Goal: Task Accomplishment & Management: Complete application form

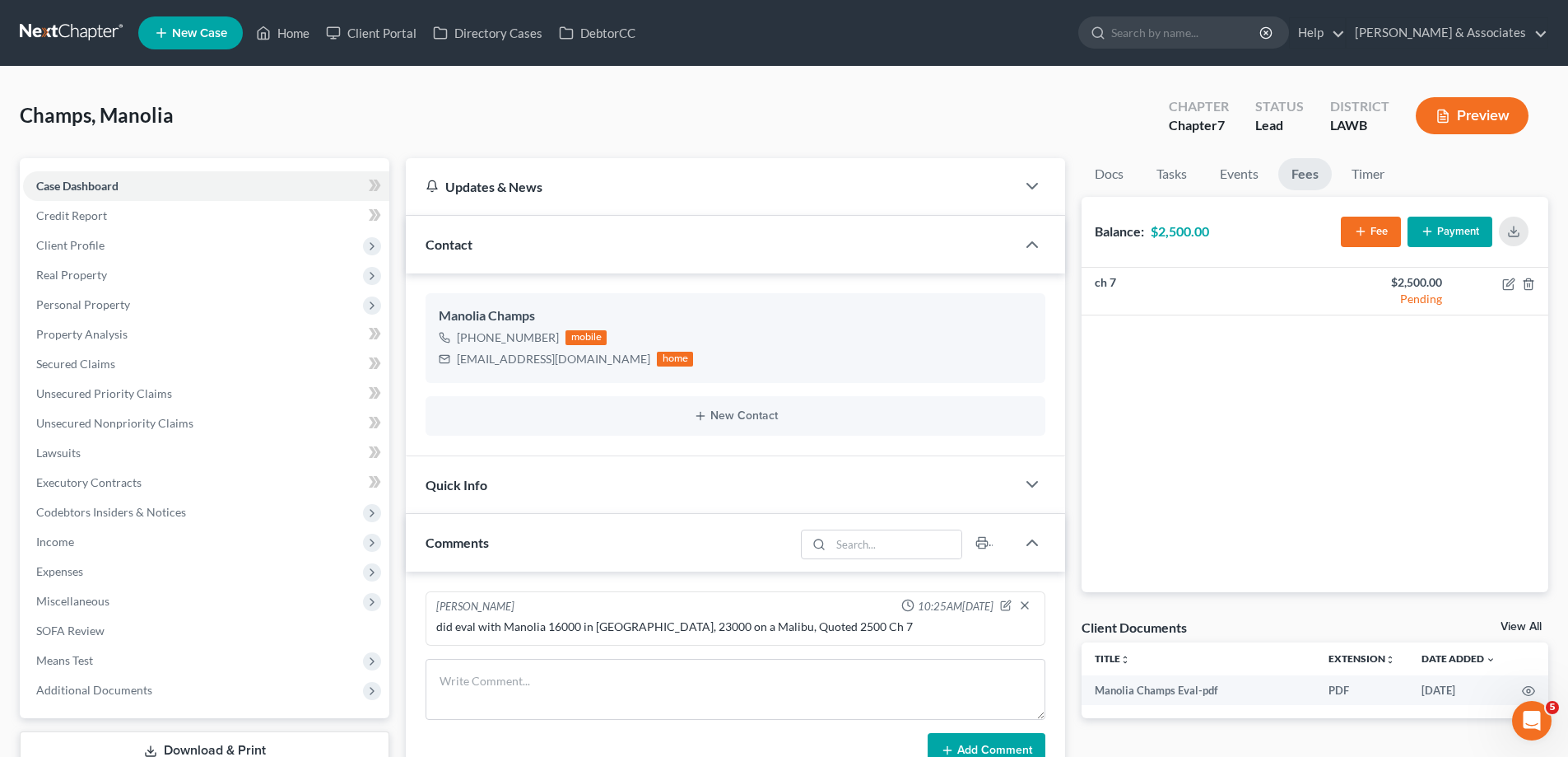
click at [228, 21] on link "New Case" at bounding box center [190, 33] width 104 height 33
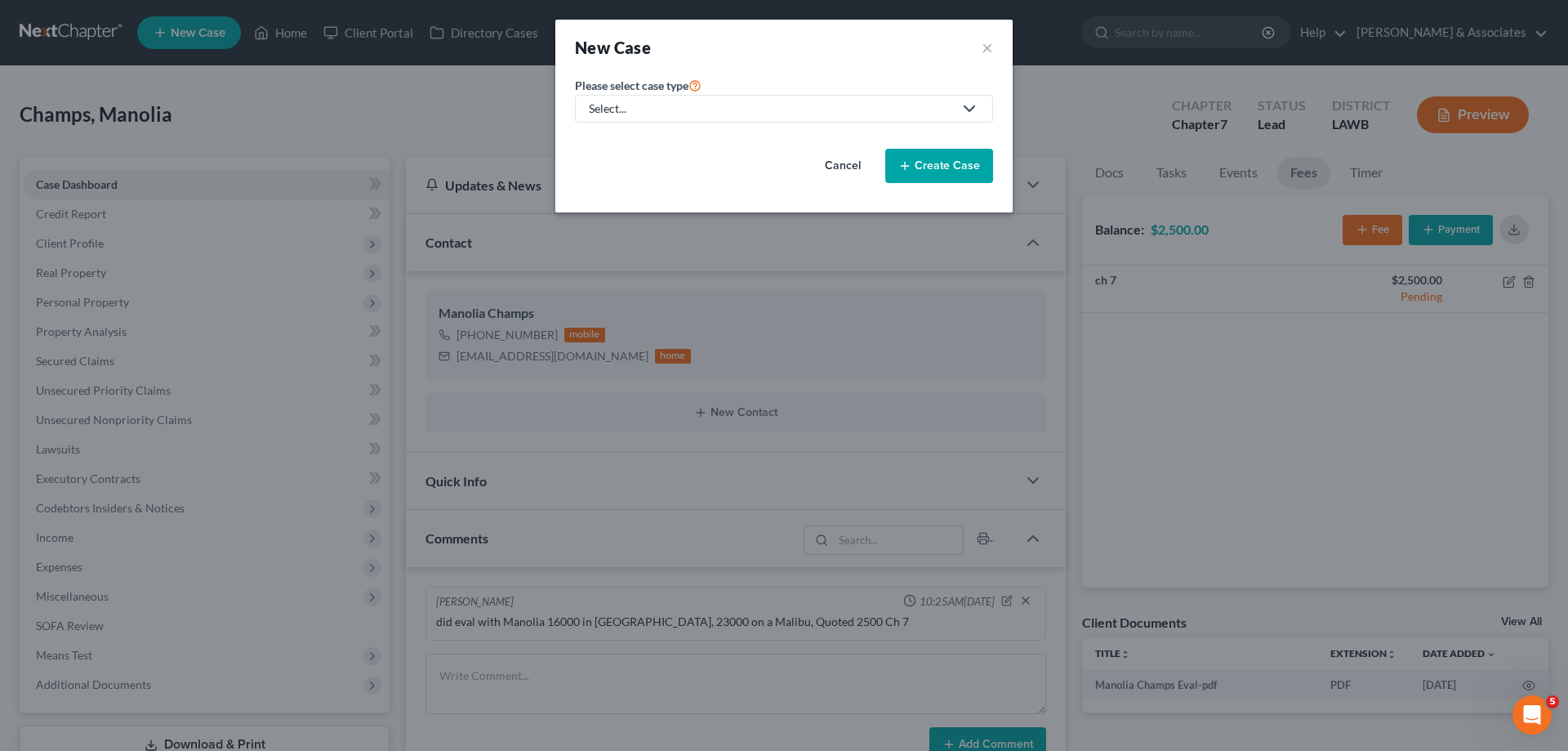
click at [771, 125] on div "Please select case type * Select... Bankruptcy Business Formation and Planning …" at bounding box center [784, 135] width 434 height 121
click at [750, 110] on div "Select..." at bounding box center [771, 108] width 365 height 16
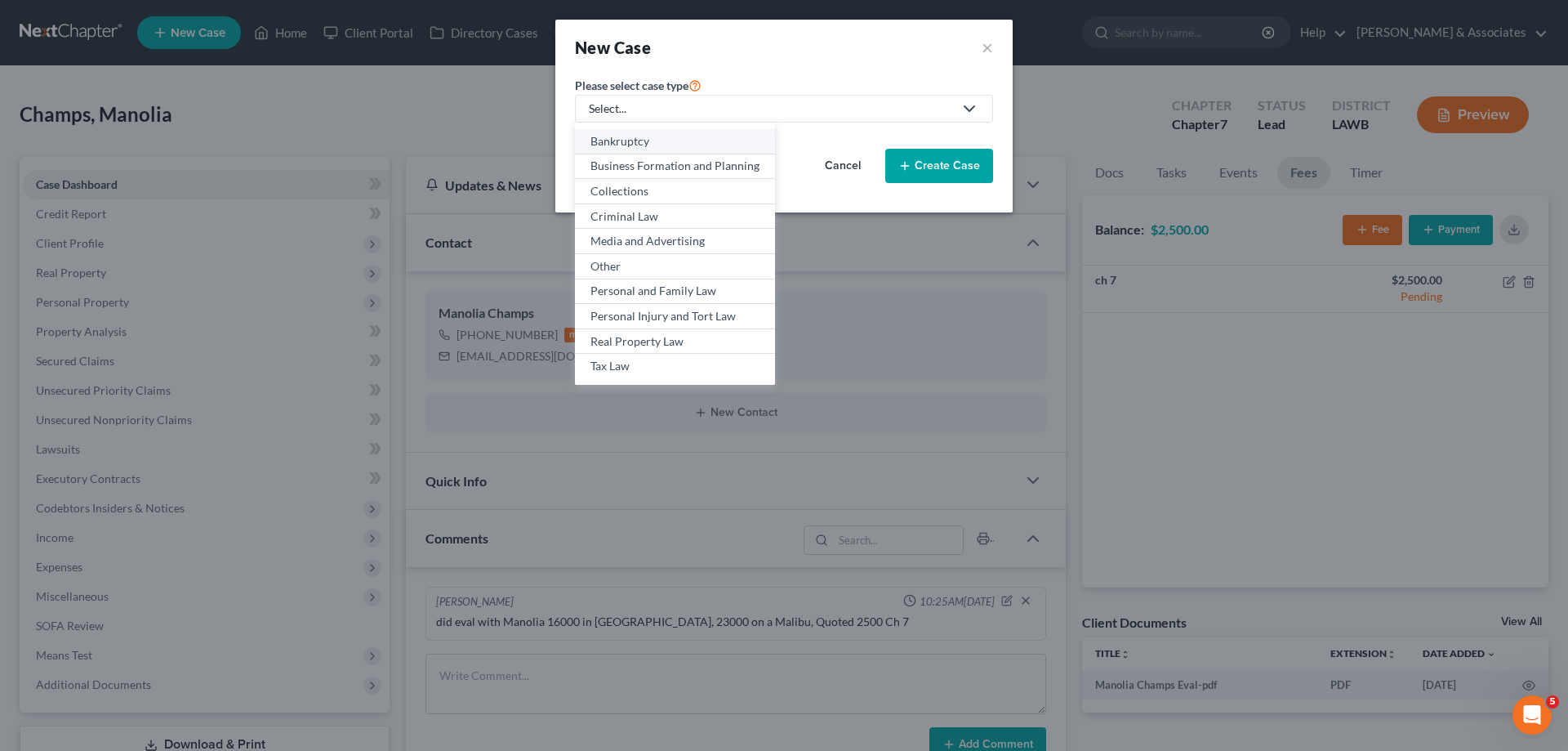
click at [638, 141] on div "Bankruptcy" at bounding box center [674, 141] width 169 height 16
select select "35"
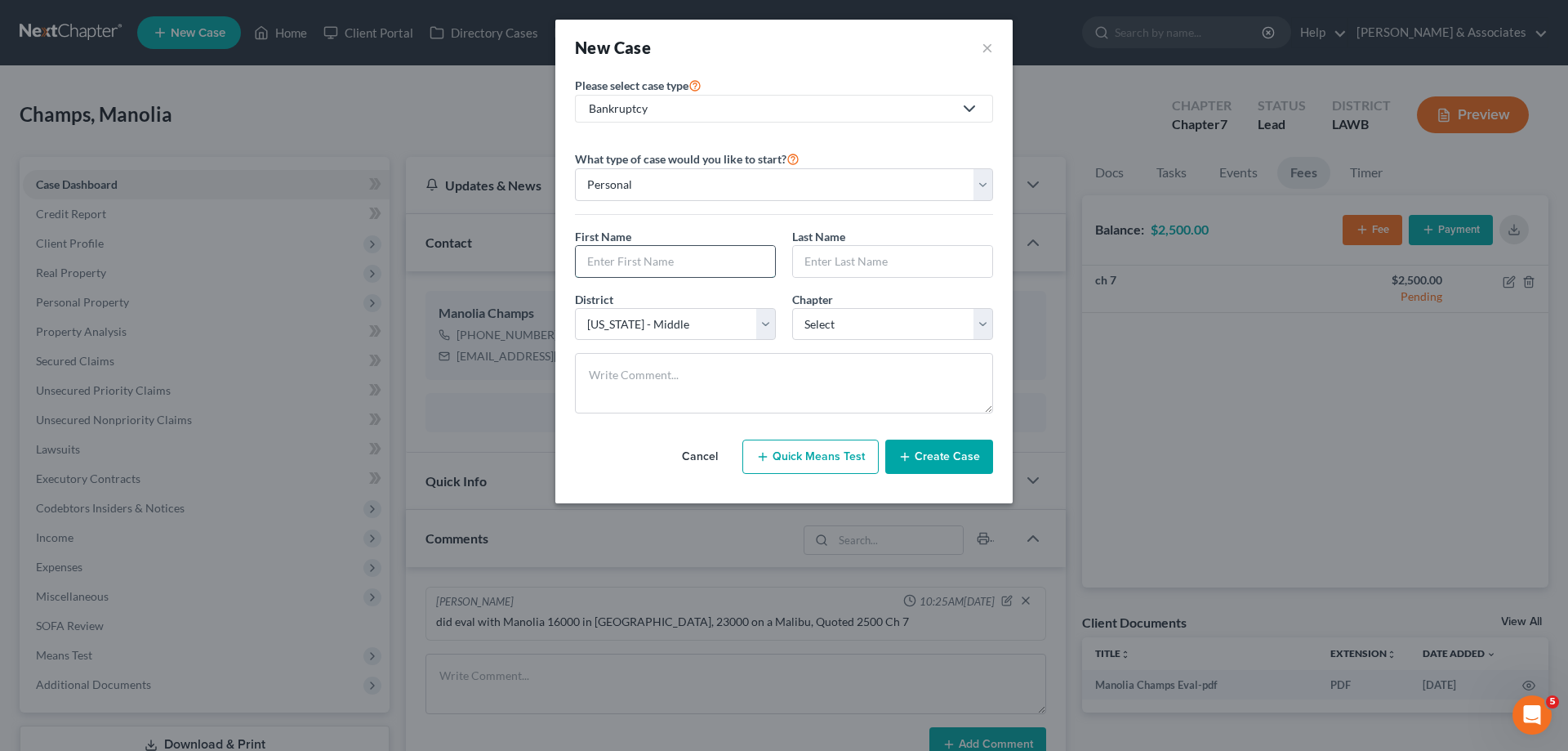
click at [701, 265] on input "text" at bounding box center [675, 262] width 200 height 31
type input "[PERSON_NAME]"
click at [894, 313] on select "Select 7 11 12 13" at bounding box center [893, 324] width 201 height 33
select select "3"
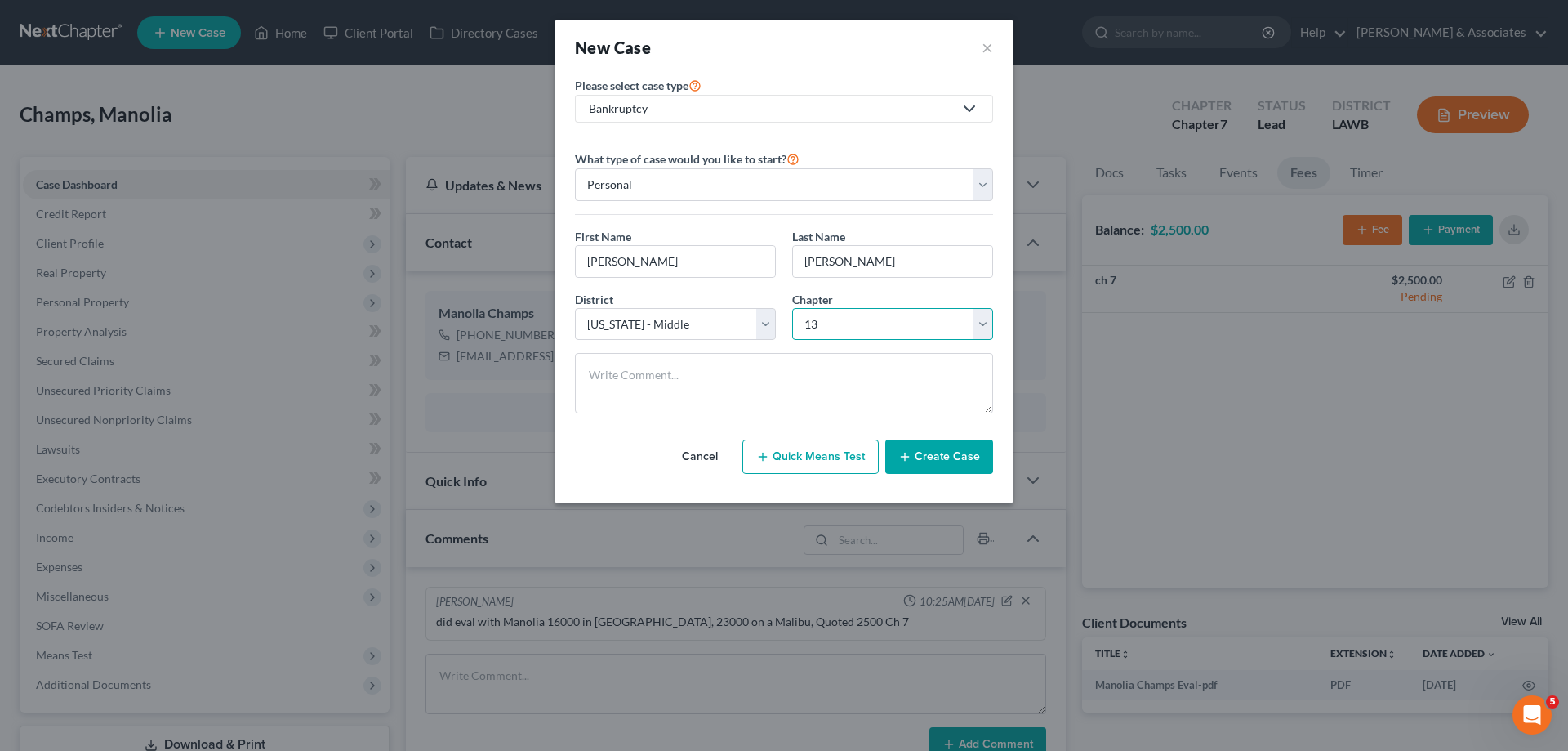
click at [792, 308] on select "Select 7 11 12 13" at bounding box center [893, 324] width 201 height 33
click at [959, 455] on button "Create Case" at bounding box center [940, 457] width 108 height 35
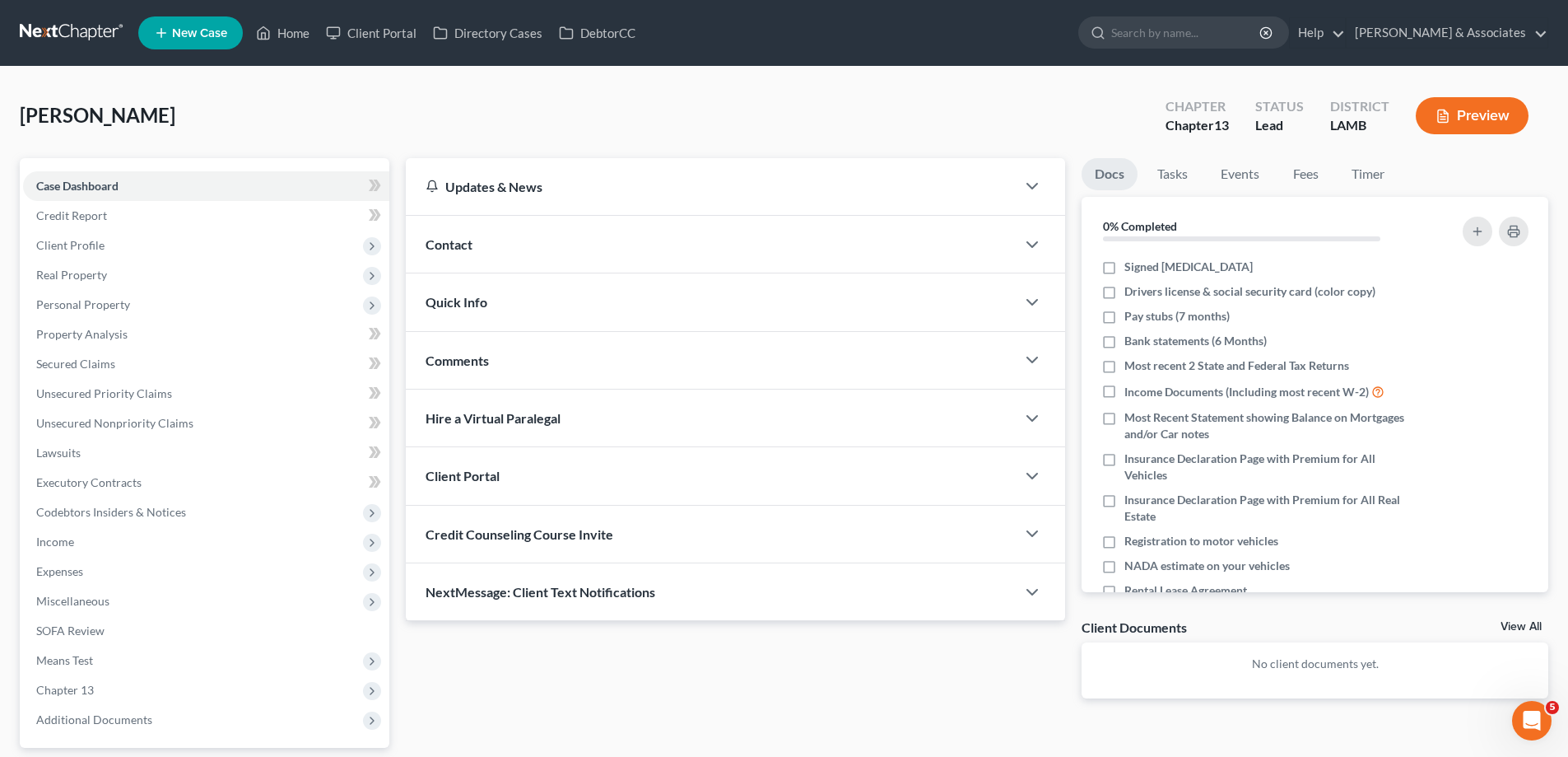
drag, startPoint x: 598, startPoint y: 372, endPoint x: 607, endPoint y: 368, distance: 9.8
click at [598, 372] on div "Comments" at bounding box center [710, 360] width 610 height 56
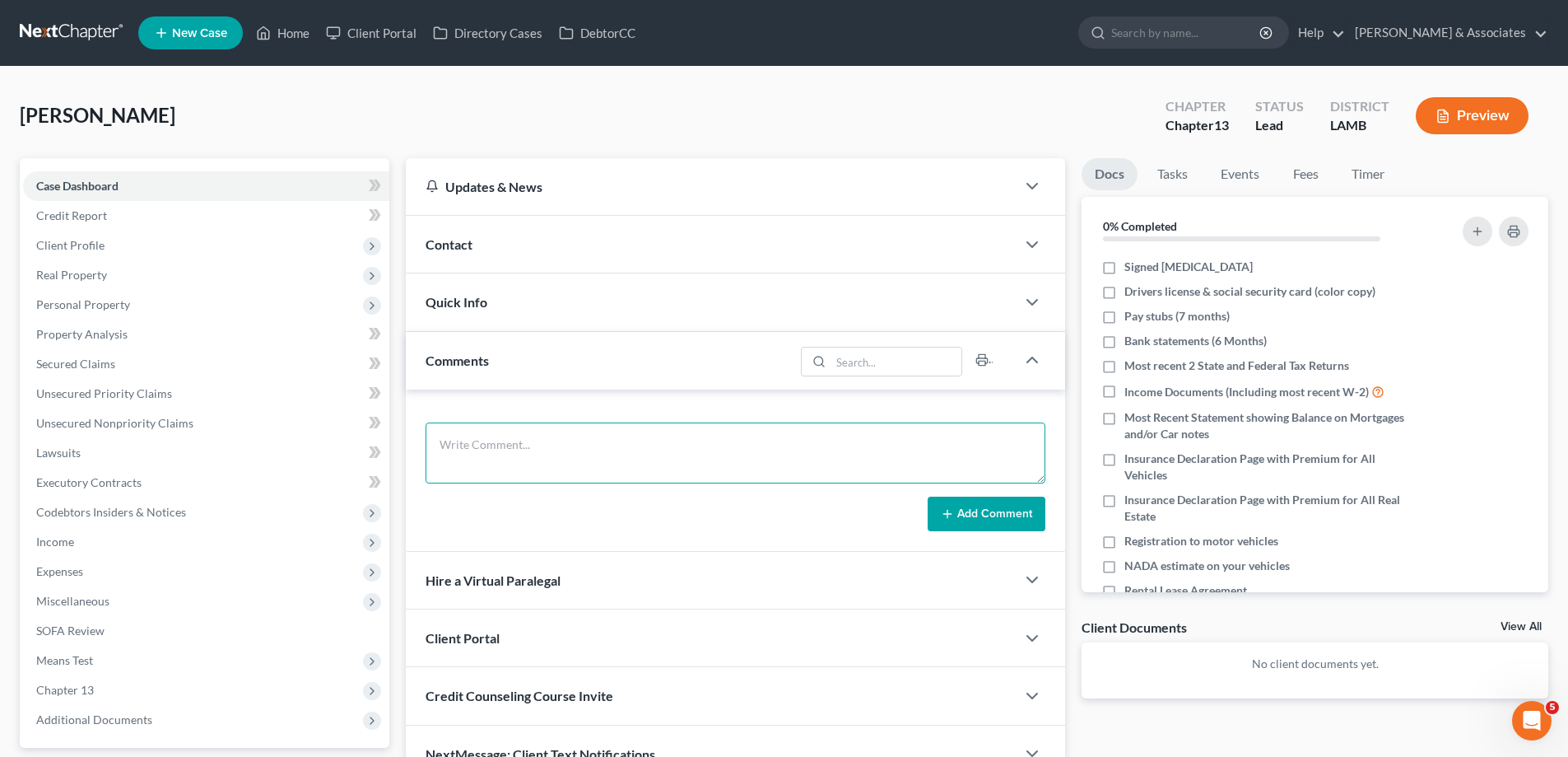
click at [498, 448] on textarea at bounding box center [735, 452] width 620 height 61
paste textarea "Did eval with [PERSON_NAME] 107000 in [GEOGRAPHIC_DATA], owes 25000 home value …"
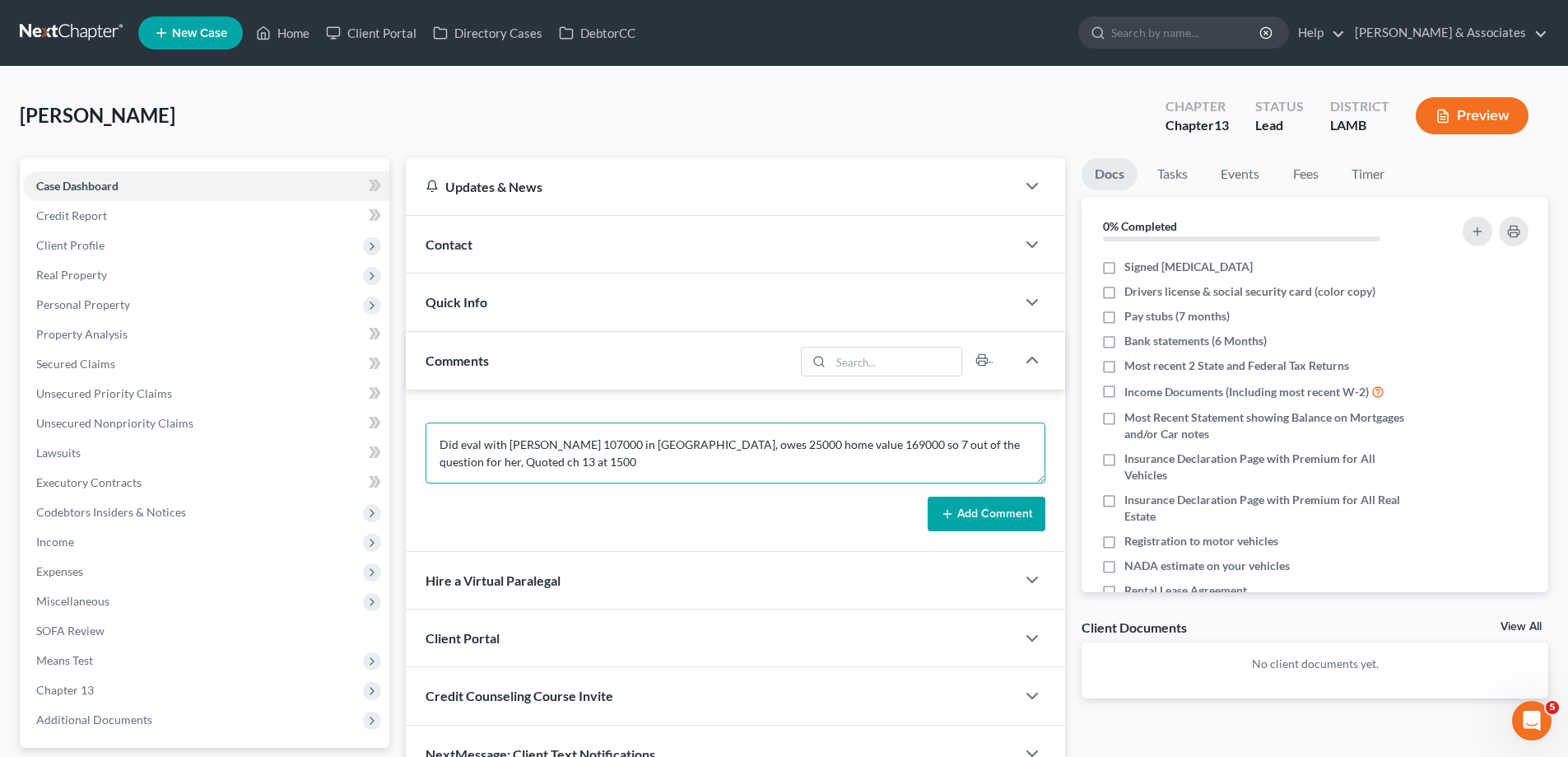
type textarea "Did eval with [PERSON_NAME] 107000 in [GEOGRAPHIC_DATA], owes 25000 home value …"
click at [994, 523] on button "Add Comment" at bounding box center [986, 514] width 118 height 35
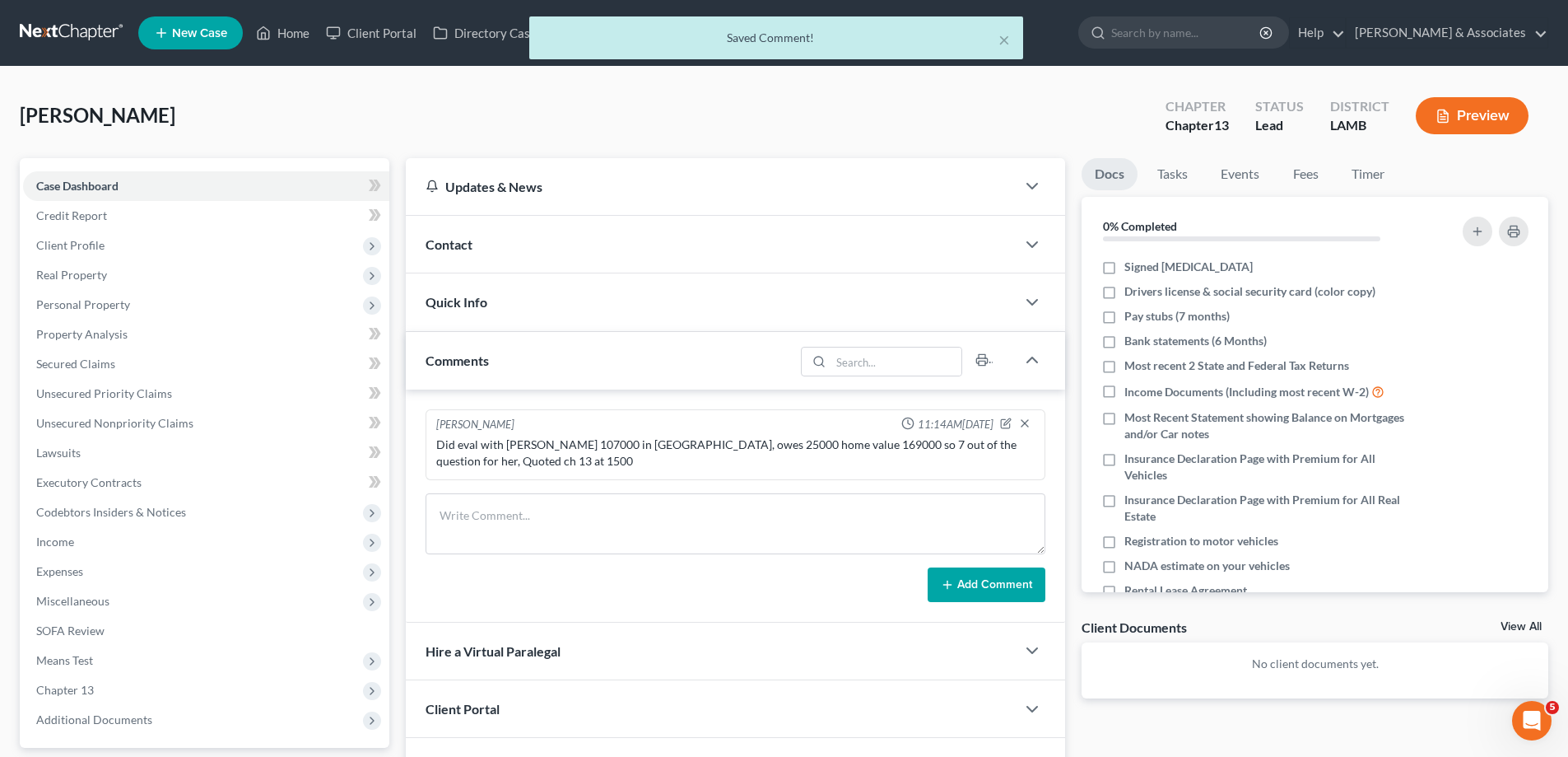
click at [1033, 229] on div at bounding box center [1041, 244] width 50 height 33
click at [1024, 249] on icon "button" at bounding box center [1032, 244] width 19 height 19
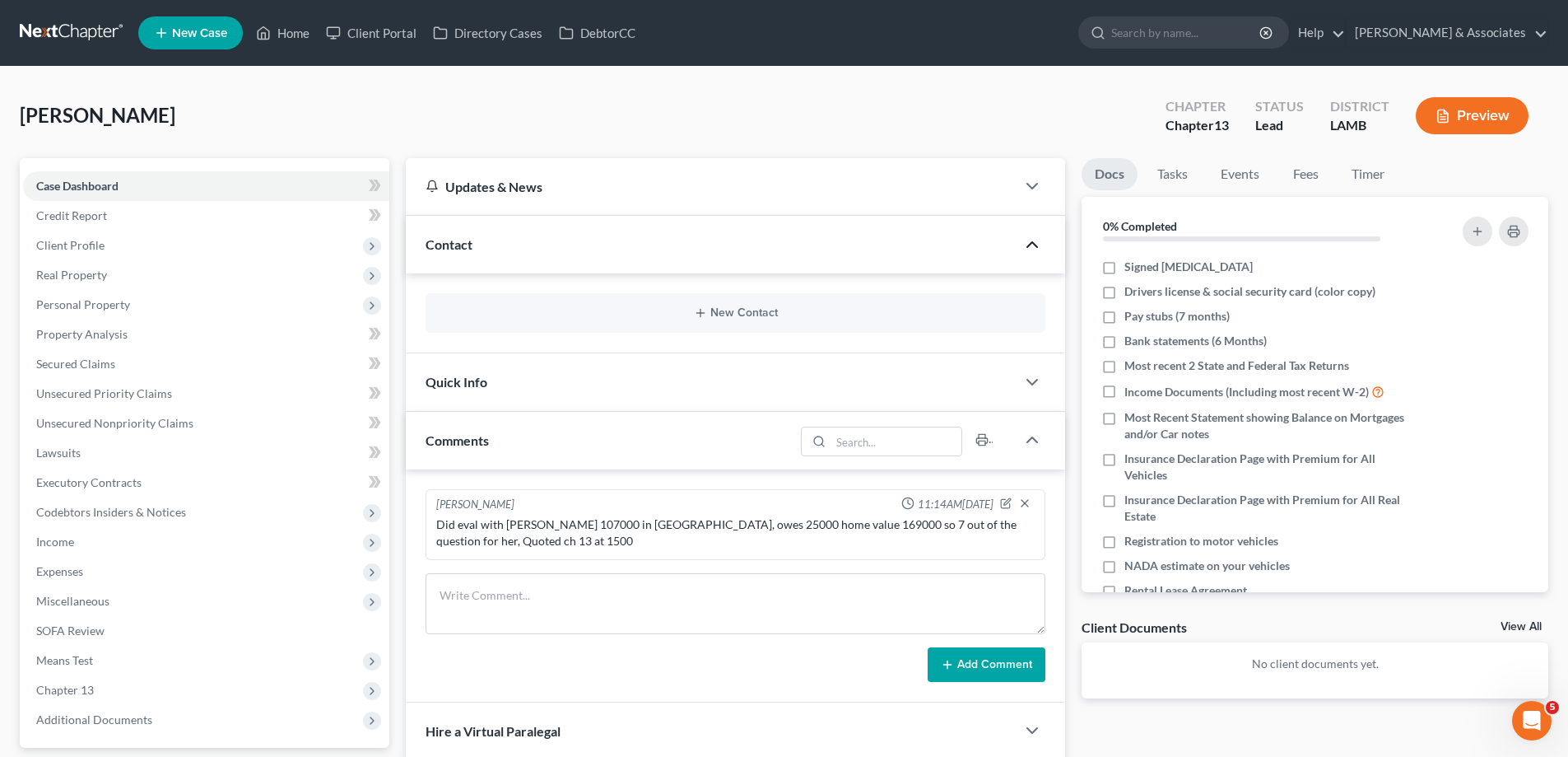
click at [745, 302] on div "New Contact" at bounding box center [735, 312] width 620 height 40
click at [712, 308] on button "New Contact" at bounding box center [735, 313] width 593 height 14
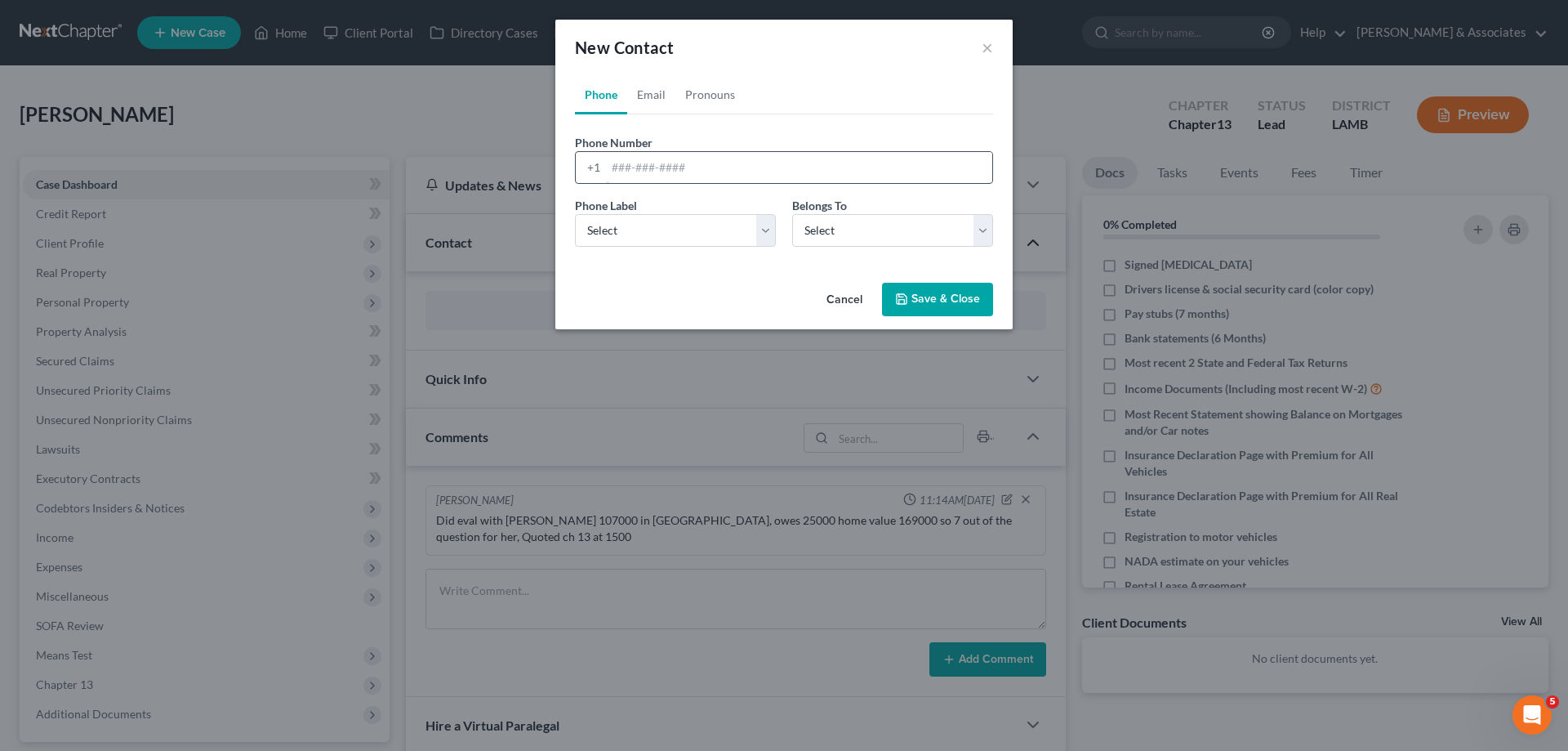
click at [624, 169] on input "tel" at bounding box center [799, 167] width 386 height 31
paste input "[PHONE_NUMBER]"
type input "[PHONE_NUMBER]"
drag, startPoint x: 671, startPoint y: 236, endPoint x: 668, endPoint y: 246, distance: 10.4
click at [671, 236] on select "Select Mobile Home Work Other" at bounding box center [675, 231] width 201 height 33
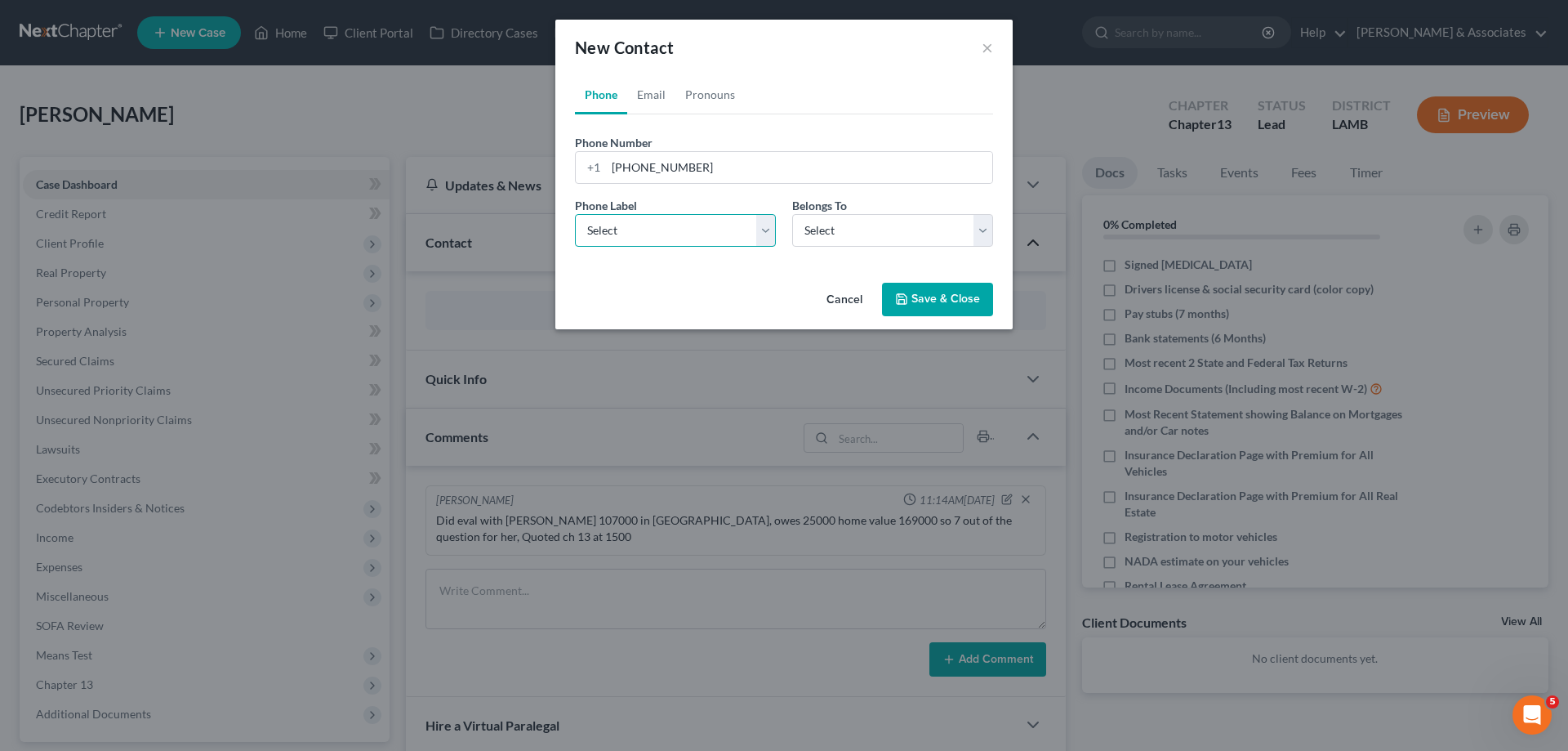
select select "0"
click at [575, 214] on select "Select Mobile Home Work Other" at bounding box center [675, 231] width 201 height 33
click at [863, 232] on select "Select Client Other" at bounding box center [893, 231] width 201 height 33
select select "0"
click at [792, 214] on select "Select Client Other" at bounding box center [893, 231] width 201 height 33
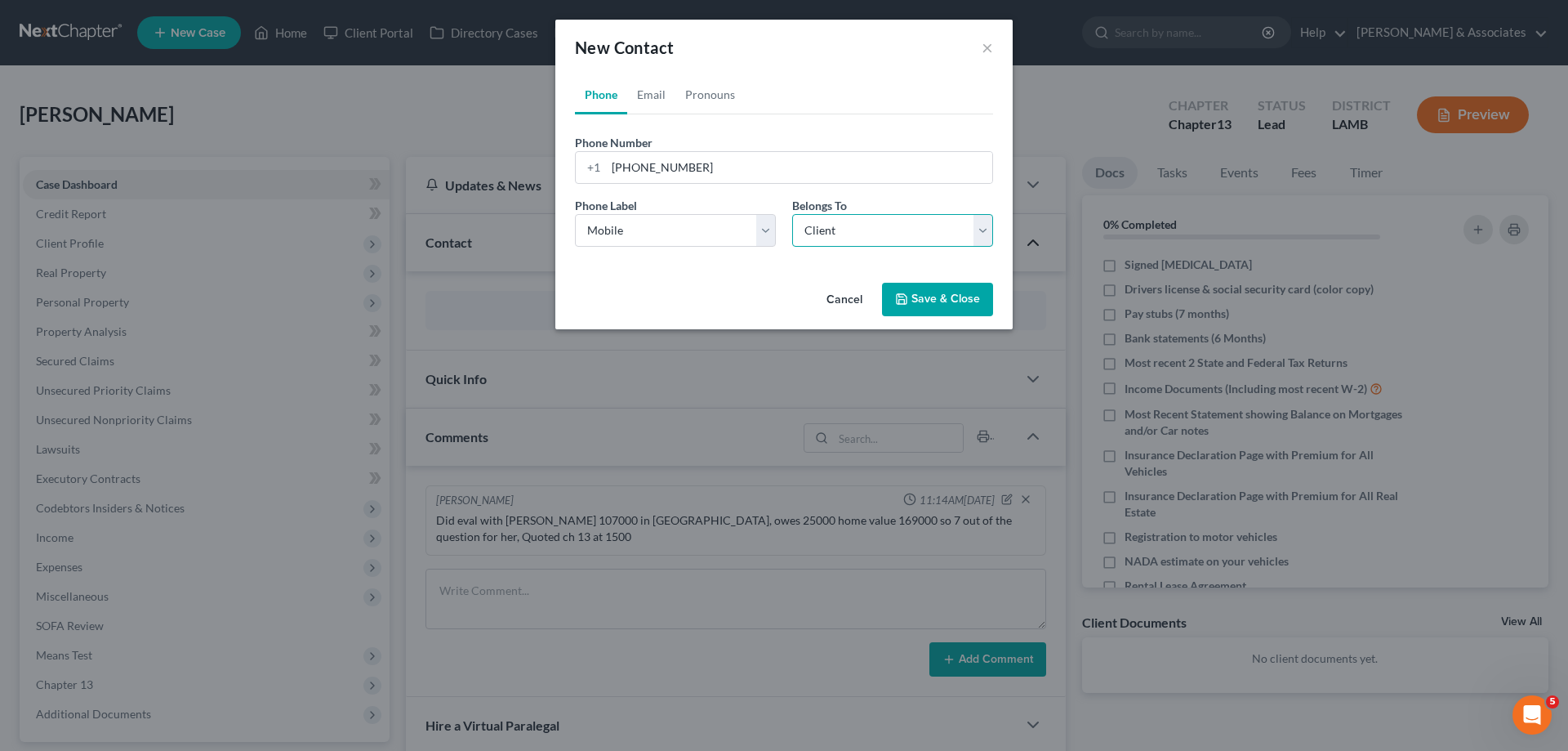
select select "0"
click at [653, 93] on link "Email" at bounding box center [651, 95] width 48 height 40
click at [751, 175] on input "email" at bounding box center [799, 167] width 386 height 31
paste input "[EMAIL_ADDRESS][DOMAIN_NAME]"
type input "[EMAIL_ADDRESS][DOMAIN_NAME]"
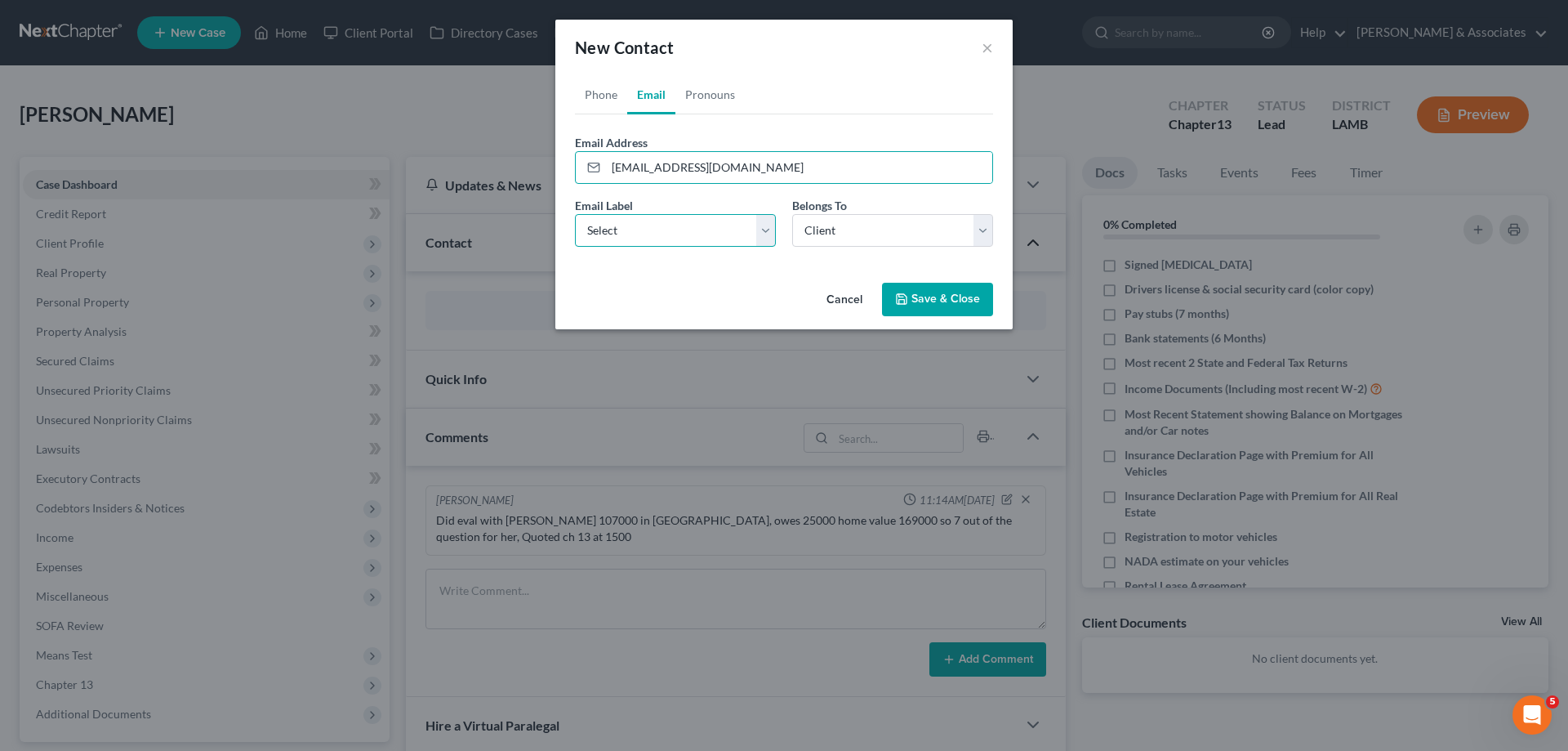
click at [708, 230] on select "Select Home Work Other" at bounding box center [675, 231] width 201 height 33
select select "0"
click at [575, 214] on select "Select Home Work Other" at bounding box center [675, 231] width 201 height 33
click at [957, 301] on button "Save & Close" at bounding box center [937, 300] width 111 height 35
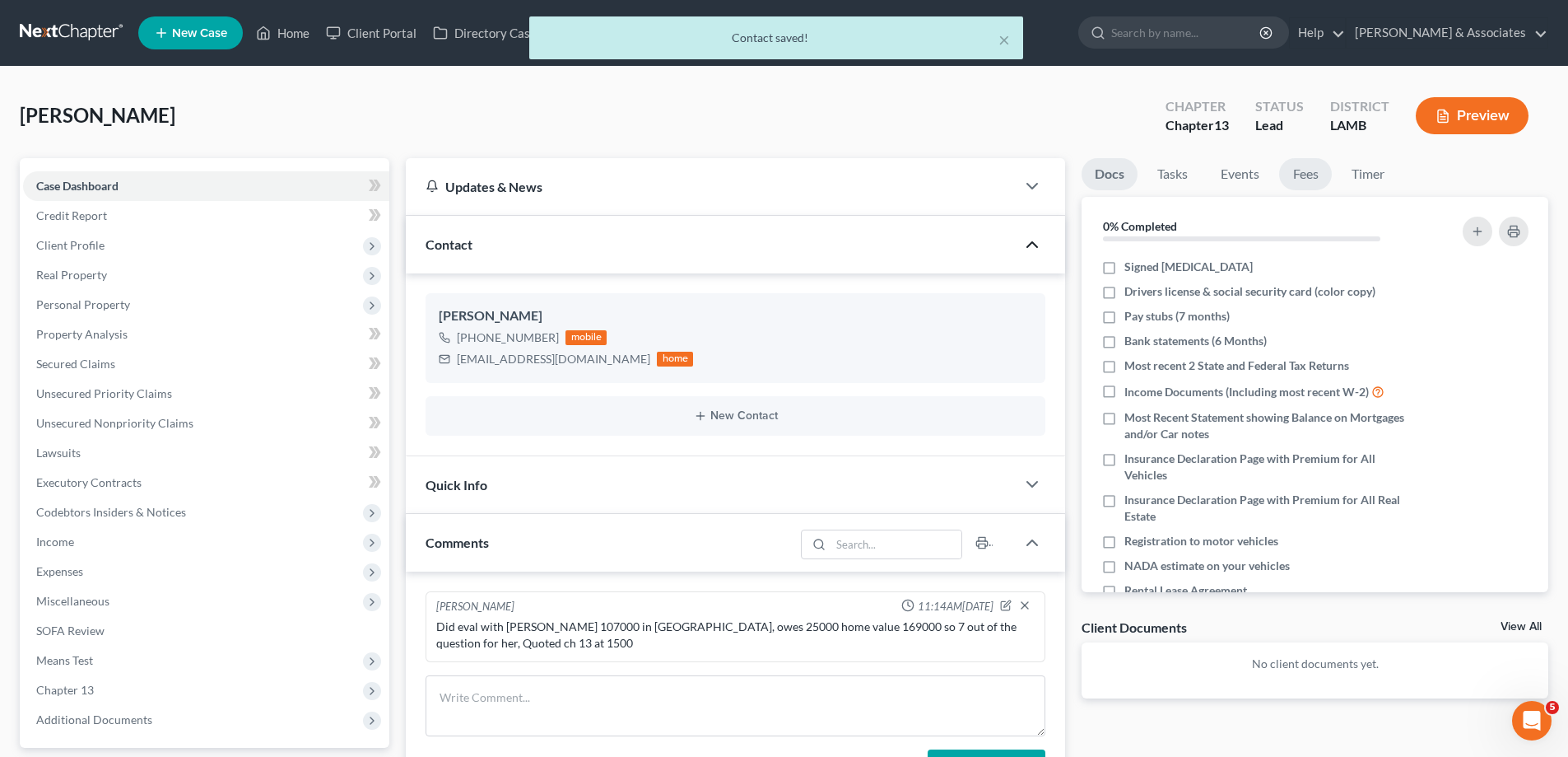
click at [1316, 178] on link "Fees" at bounding box center [1305, 174] width 53 height 32
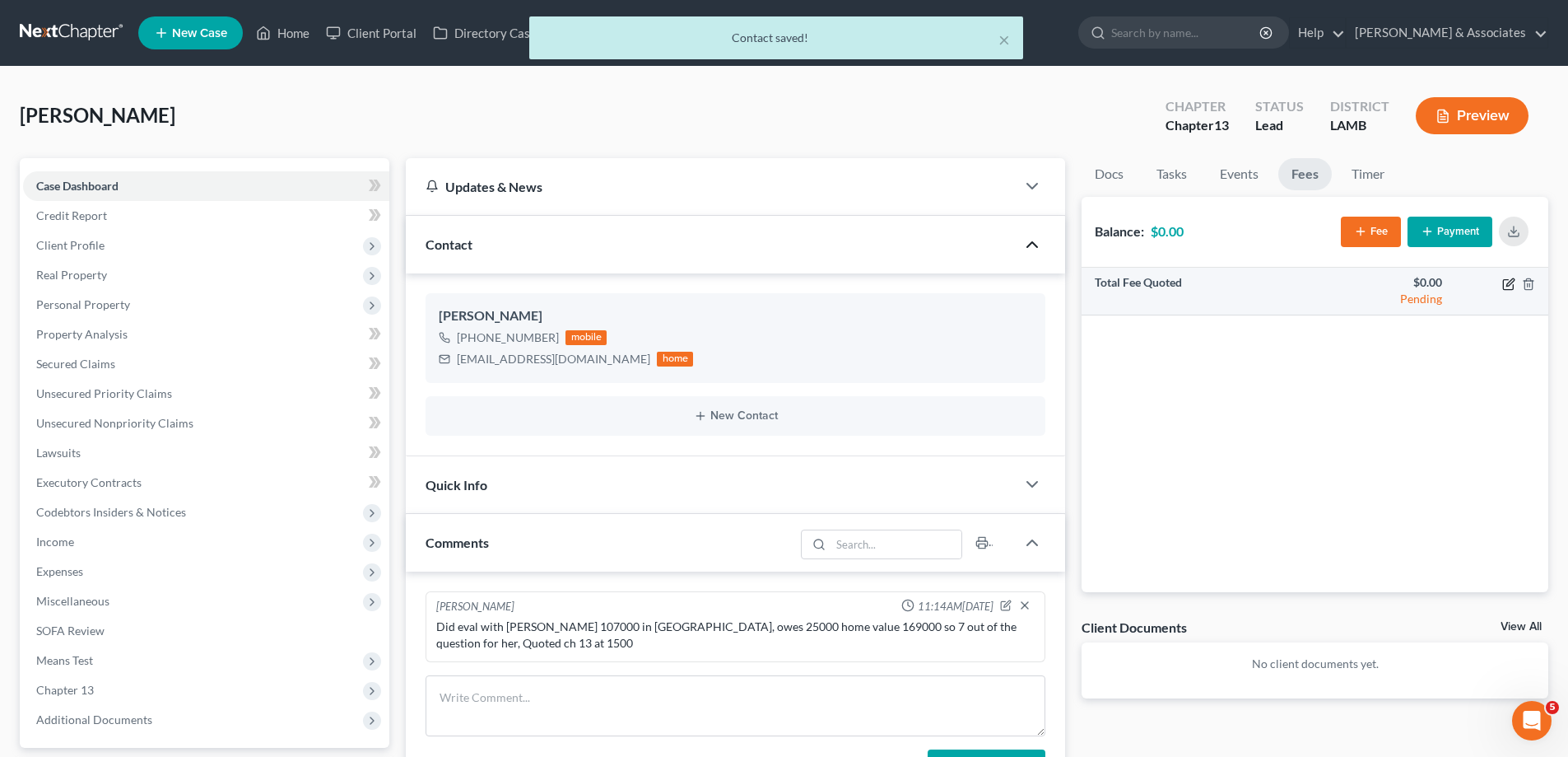
click at [1510, 285] on icon "button" at bounding box center [1511, 282] width 8 height 8
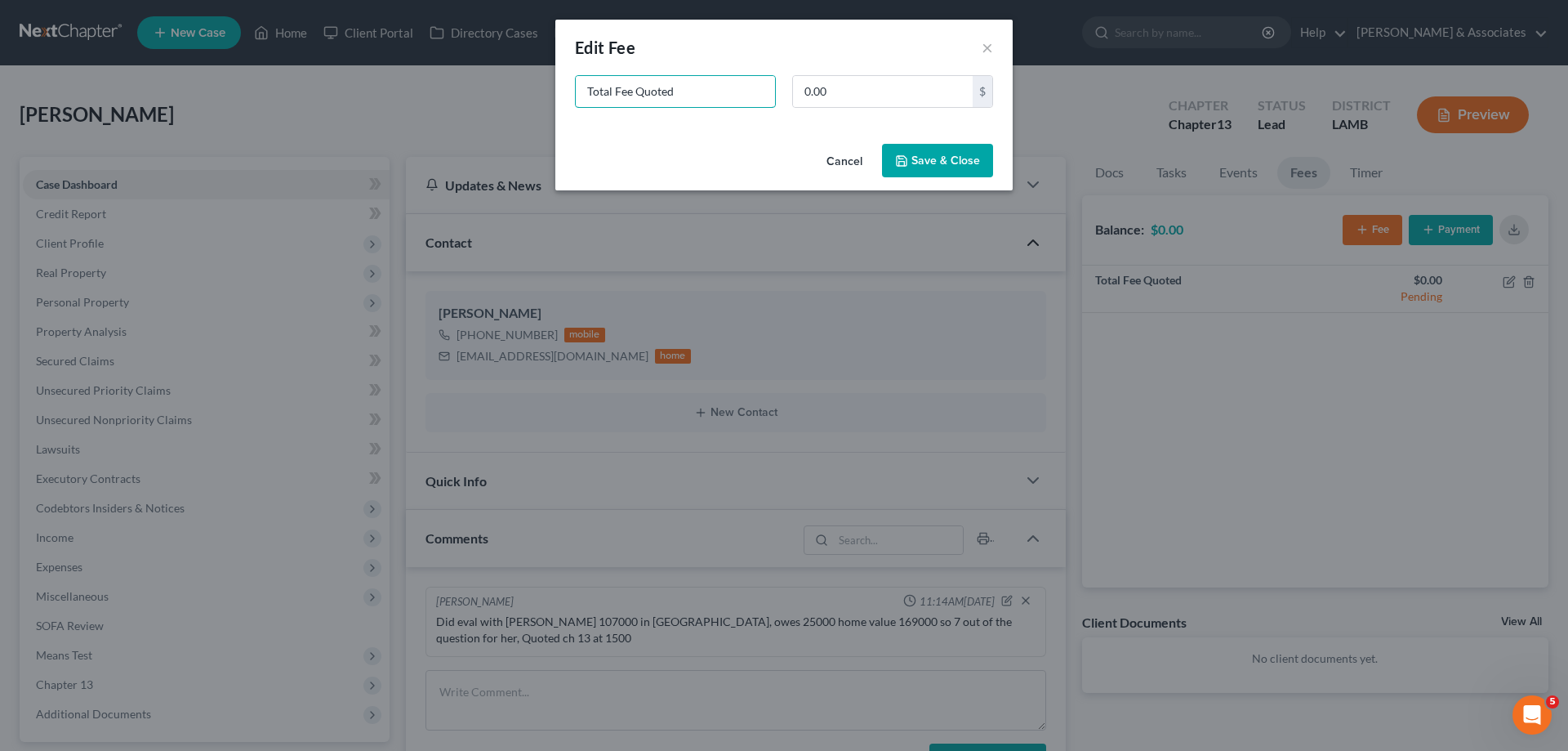
drag, startPoint x: 671, startPoint y: 85, endPoint x: 306, endPoint y: 93, distance: 365.1
click at [0, 111] on div "New Fee Edit Fee × Total Fee Quoted 0.00 $ Cancel Save & Close" at bounding box center [784, 376] width 1568 height 751
type input "ch 13"
type input "1,500"
click at [929, 167] on button "Save & Close" at bounding box center [937, 161] width 111 height 35
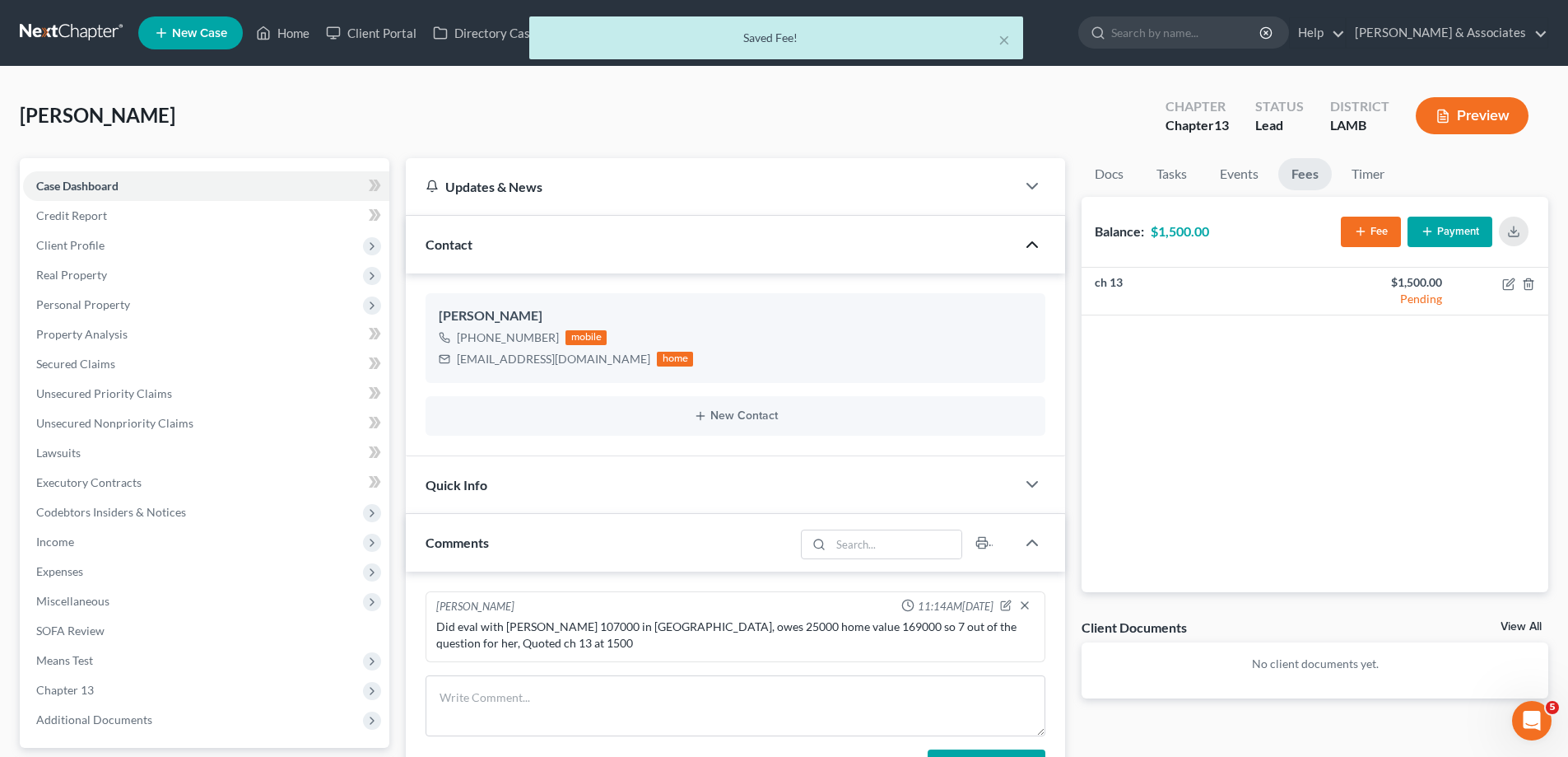
click at [1527, 619] on div "Client Documents View All" at bounding box center [1315, 631] width 467 height 24
click at [1519, 624] on link "View All" at bounding box center [1521, 627] width 41 height 12
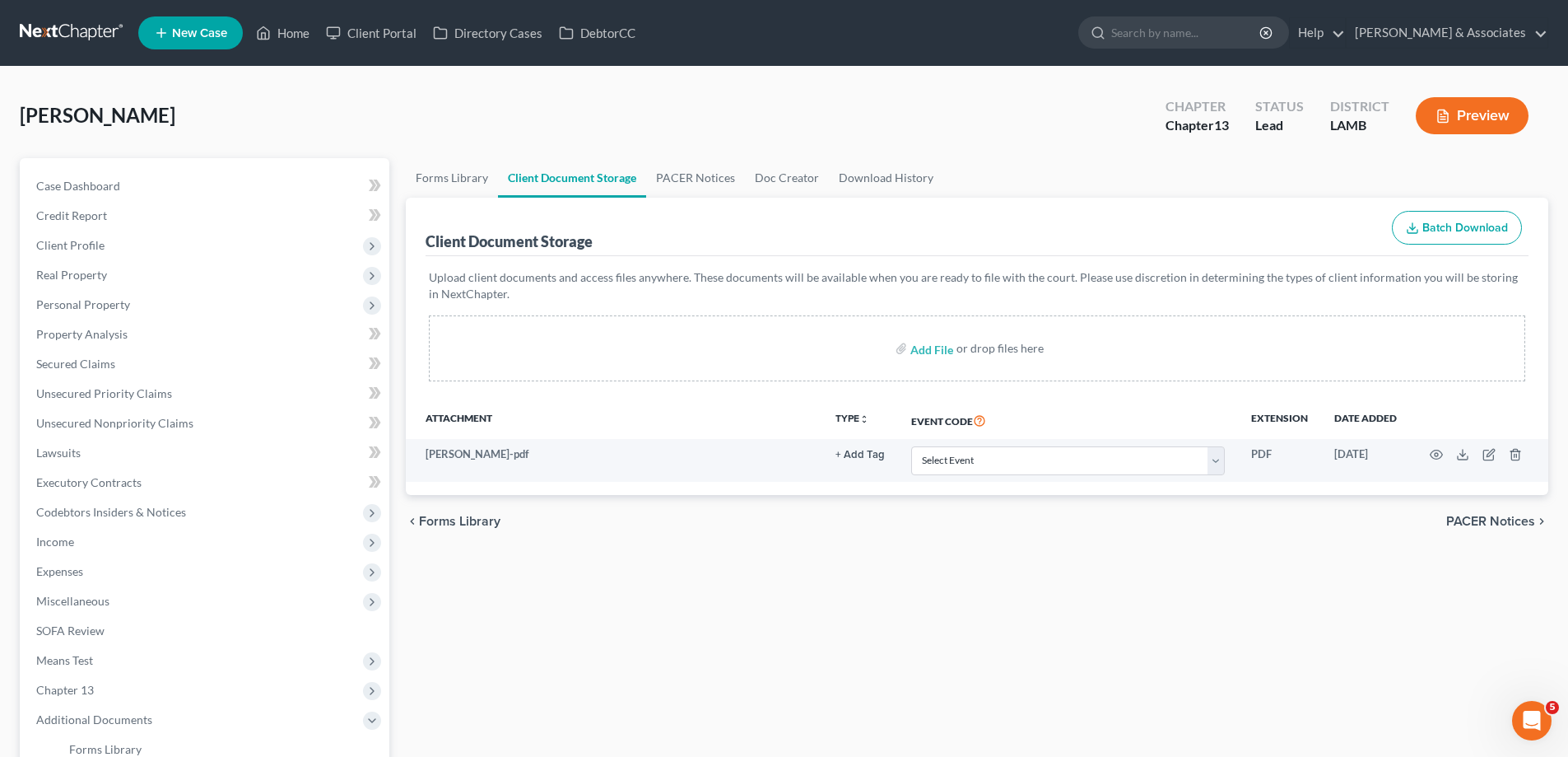
click at [175, 39] on span "New Case" at bounding box center [199, 33] width 55 height 13
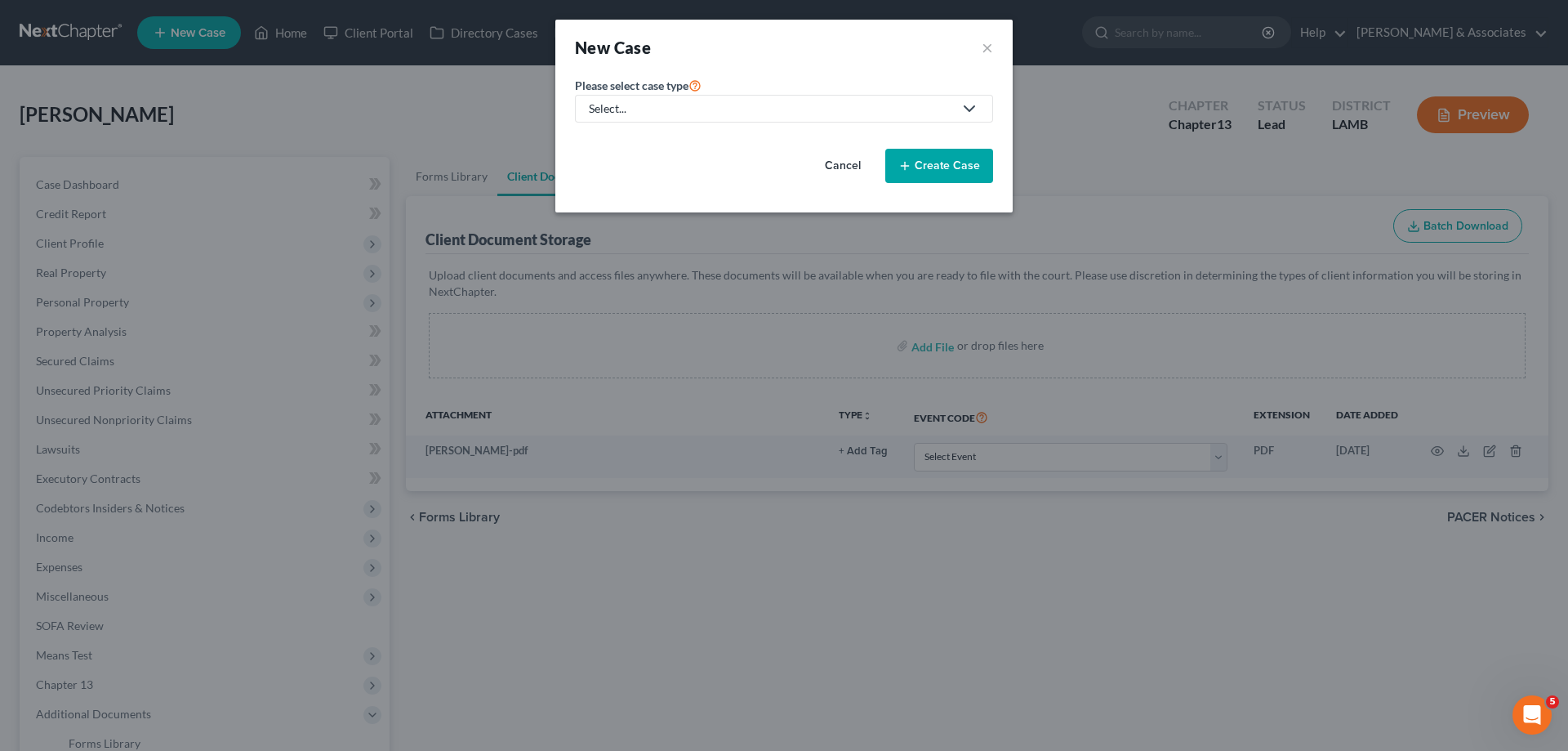
click at [787, 117] on link "Select..." at bounding box center [784, 108] width 418 height 28
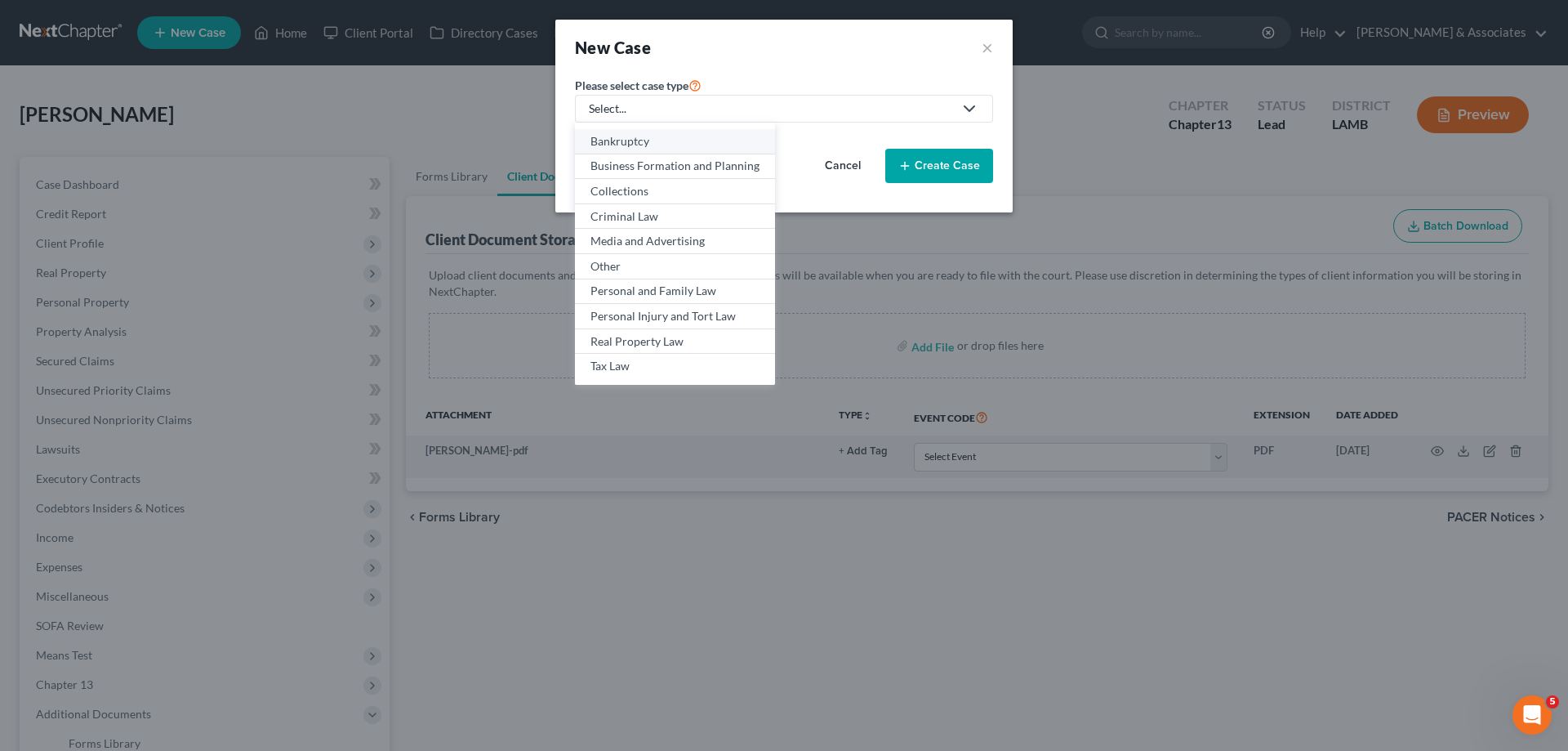
click at [648, 139] on div "Bankruptcy" at bounding box center [674, 141] width 169 height 16
select select "35"
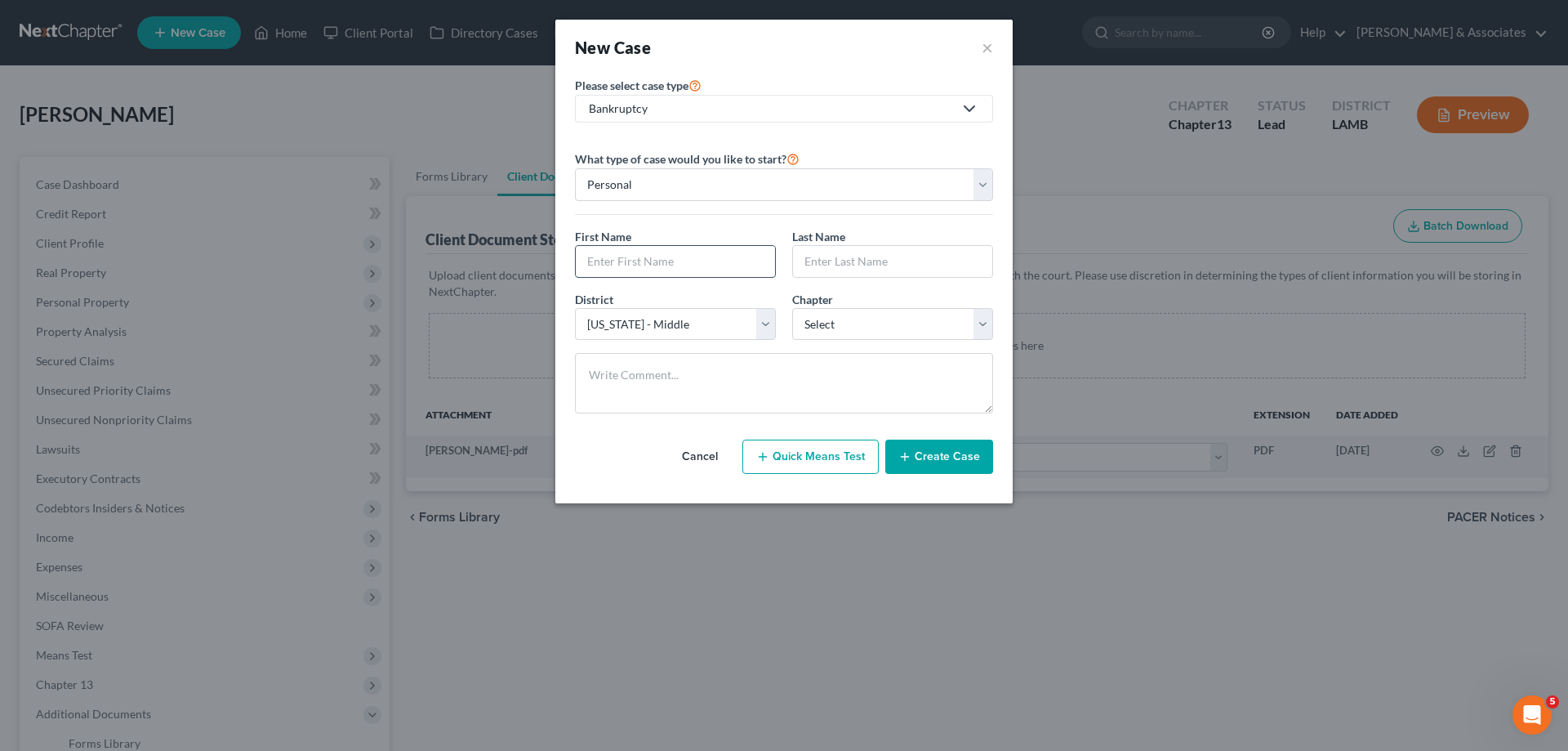
click at [668, 249] on input "text" at bounding box center [675, 262] width 200 height 31
type input "Arissa"
type input "[PERSON_NAME]"
select select "0"
click at [937, 452] on button "Create Case" at bounding box center [940, 457] width 108 height 35
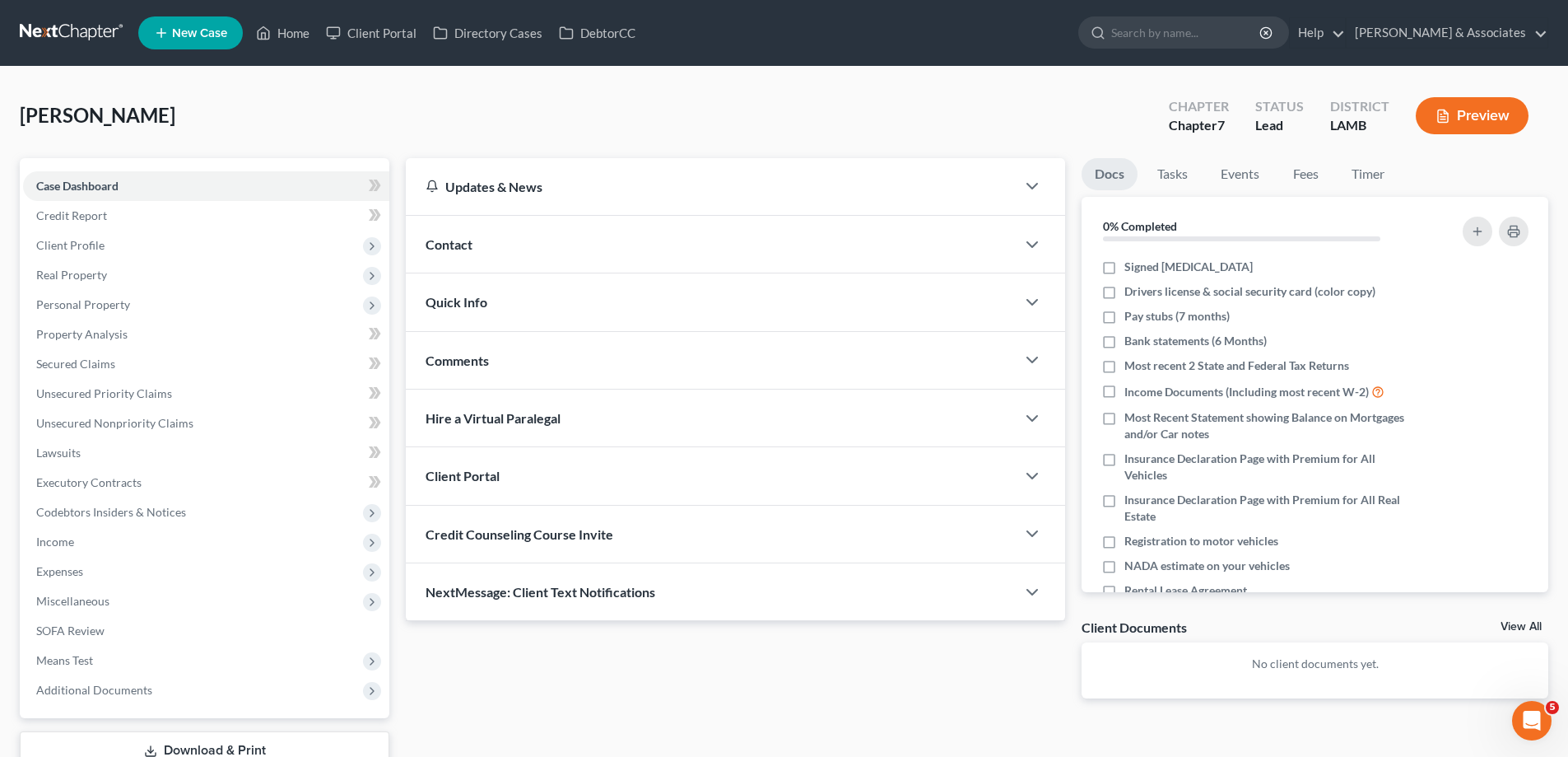
click at [615, 262] on div "Contact" at bounding box center [710, 244] width 610 height 56
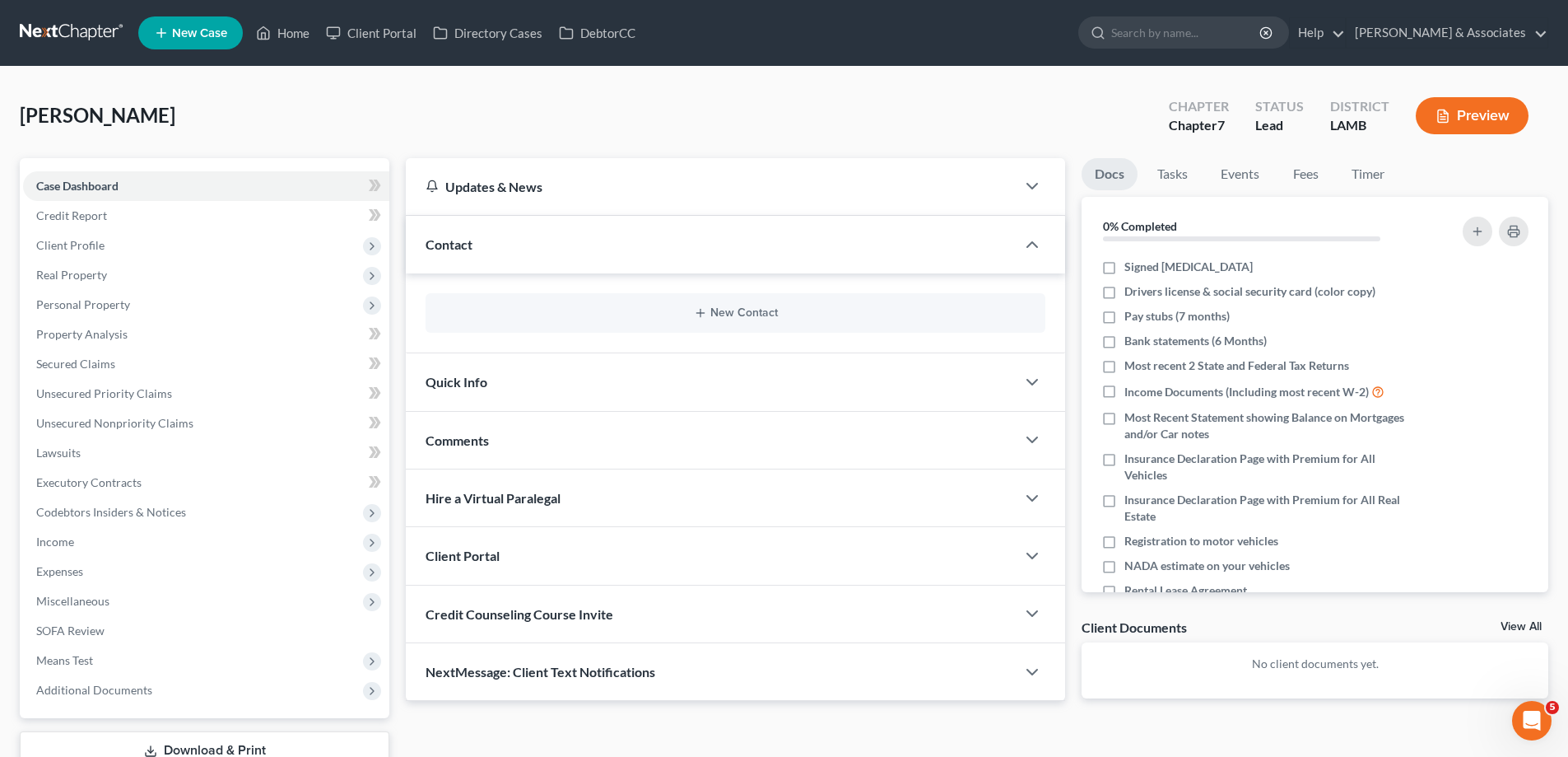
click at [684, 295] on div "New Contact" at bounding box center [735, 312] width 620 height 40
click at [702, 315] on icon "button" at bounding box center [701, 313] width 14 height 14
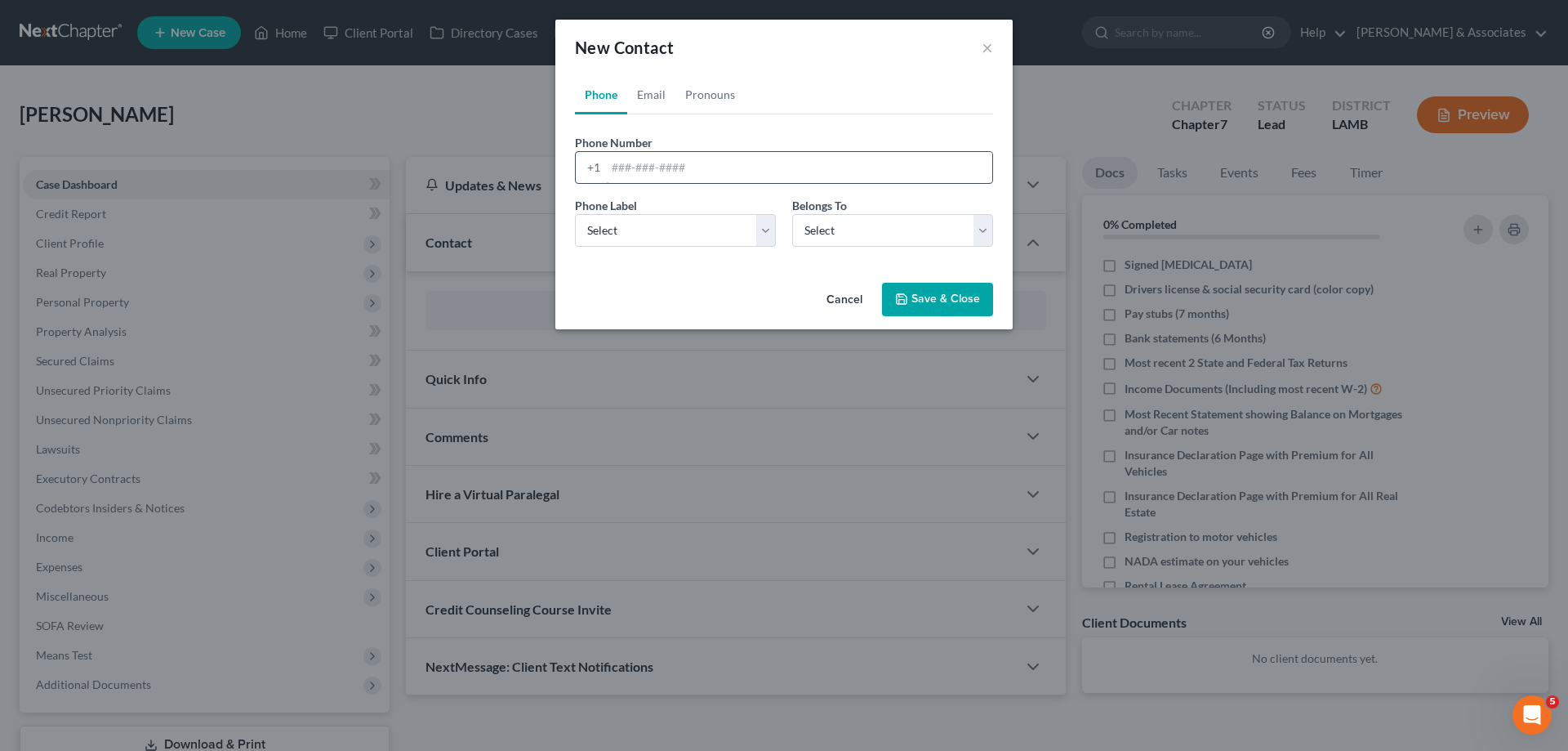
drag, startPoint x: 661, startPoint y: 169, endPoint x: 654, endPoint y: 181, distance: 13.9
click at [661, 169] on input "tel" at bounding box center [799, 167] width 386 height 31
paste input "[PHONE_NUMBER]"
type input "[PHONE_NUMBER]"
click at [632, 239] on select "Select Mobile Home Work Other" at bounding box center [675, 231] width 201 height 33
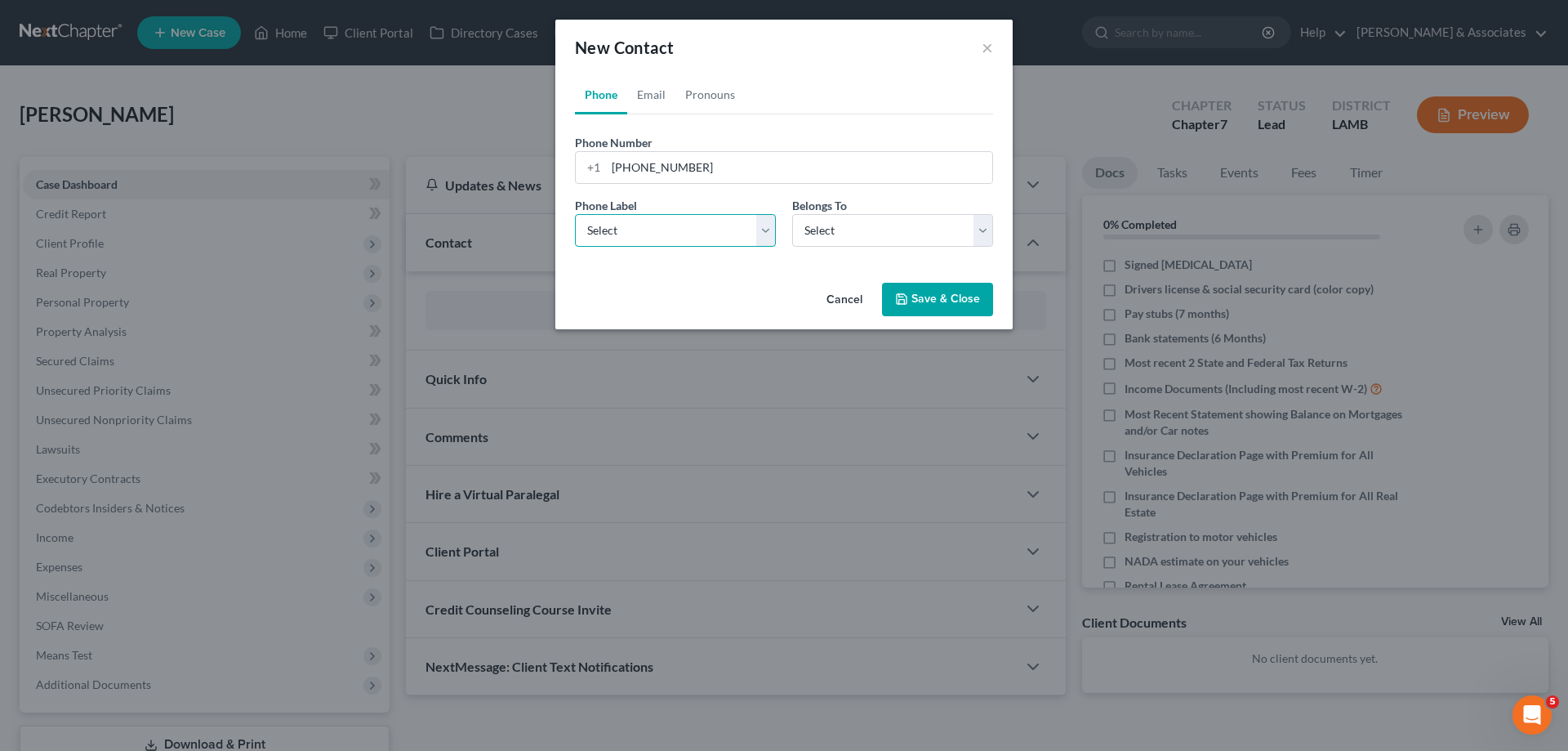
select select "0"
click at [575, 214] on select "Select Mobile Home Work Other" at bounding box center [675, 231] width 201 height 33
drag, startPoint x: 862, startPoint y: 231, endPoint x: 857, endPoint y: 246, distance: 15.8
click at [862, 231] on select "Select Client Other" at bounding box center [893, 231] width 201 height 33
select select "0"
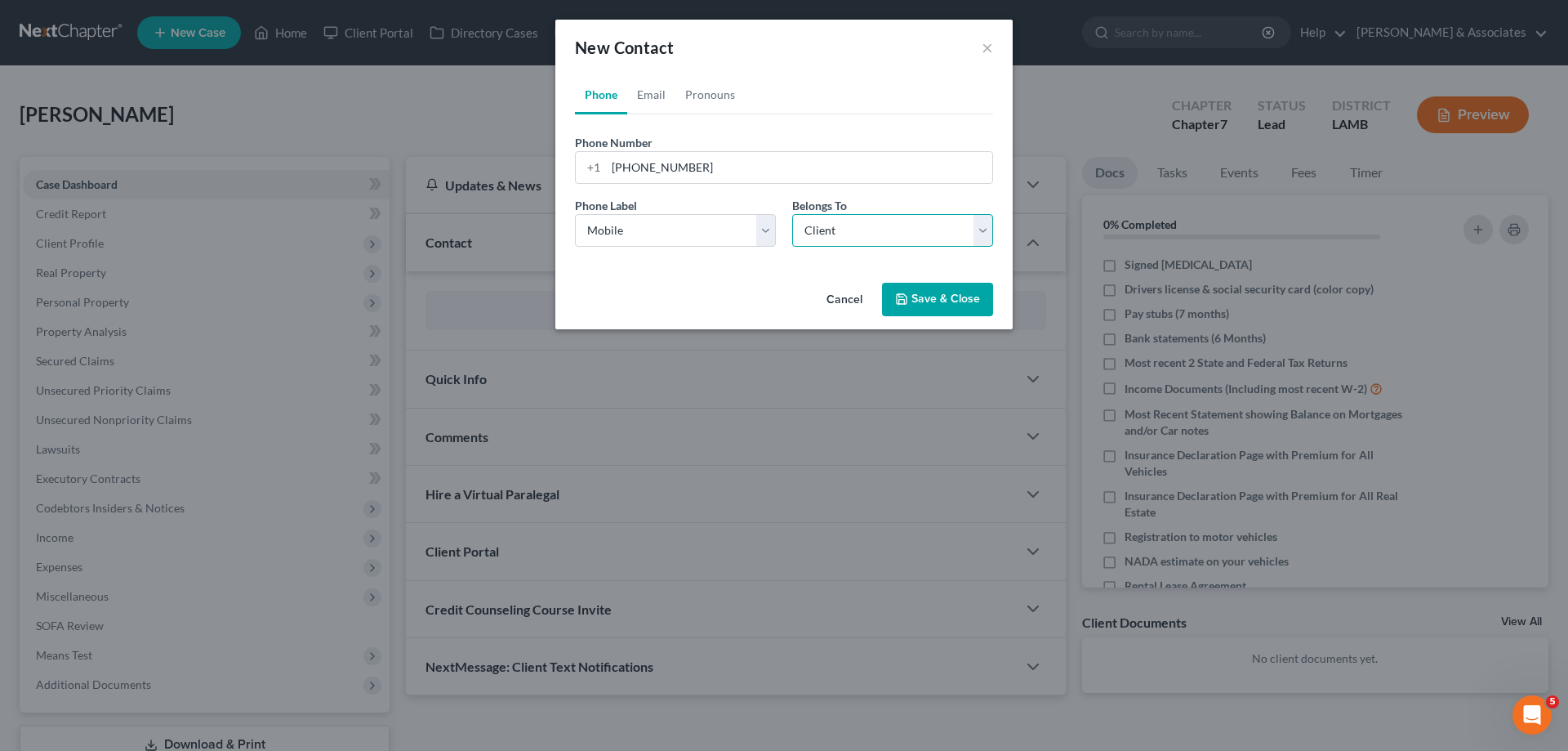
click at [792, 214] on select "Select Client Other" at bounding box center [893, 231] width 201 height 33
select select "0"
click at [641, 91] on link "Email" at bounding box center [651, 95] width 48 height 40
click at [663, 185] on form "Email Address Email Label Select Home Work Other Belongs To * Select Client Oth…" at bounding box center [784, 197] width 418 height 125
drag, startPoint x: 630, startPoint y: 167, endPoint x: 636, endPoint y: 174, distance: 9.2
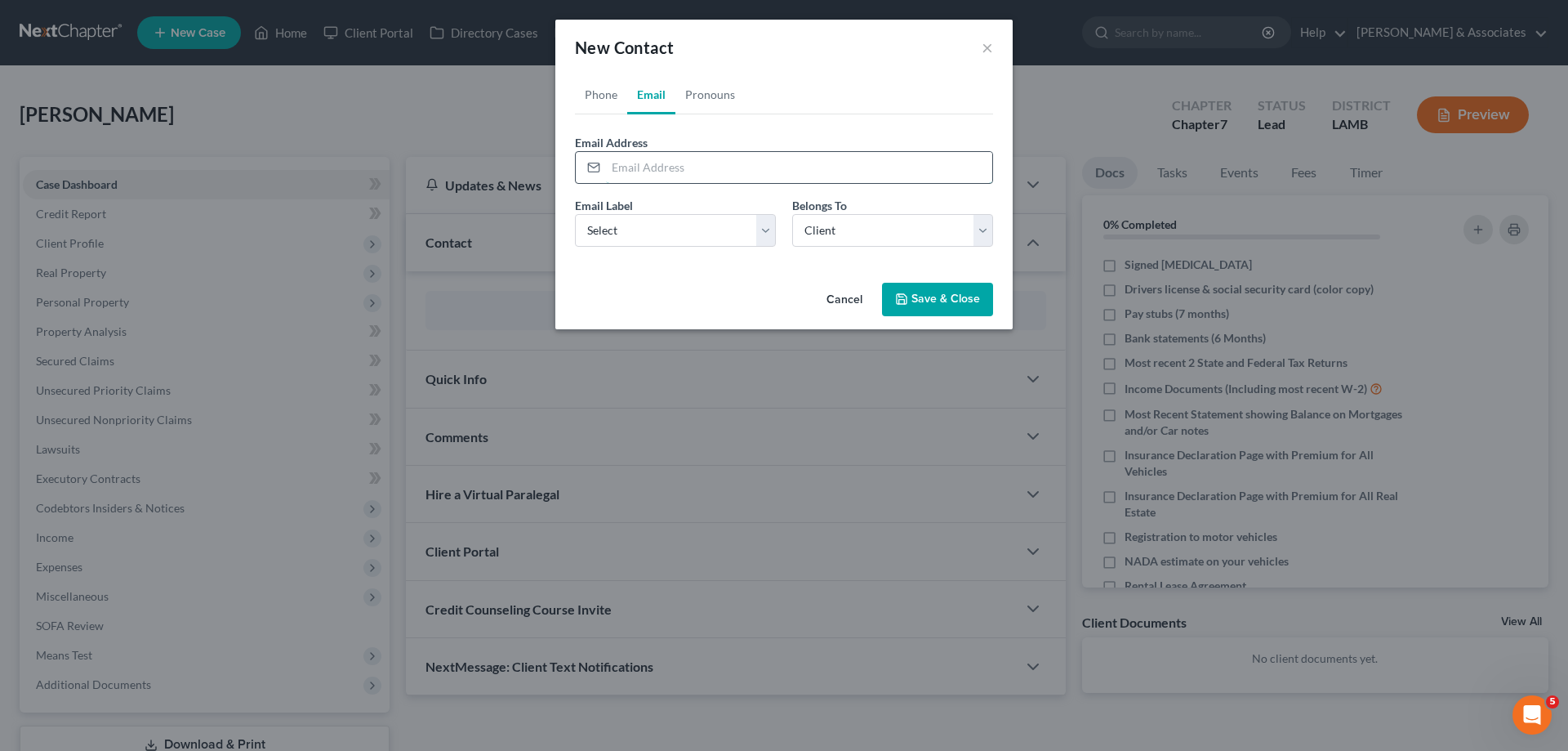
click at [630, 167] on input "email" at bounding box center [799, 167] width 386 height 31
paste input "[EMAIL_ADDRESS][DOMAIN_NAME]"
type input "[EMAIL_ADDRESS][DOMAIN_NAME]"
drag, startPoint x: 659, startPoint y: 237, endPoint x: 662, endPoint y: 246, distance: 9.5
click at [659, 238] on select "Select Home Work Other" at bounding box center [675, 231] width 201 height 33
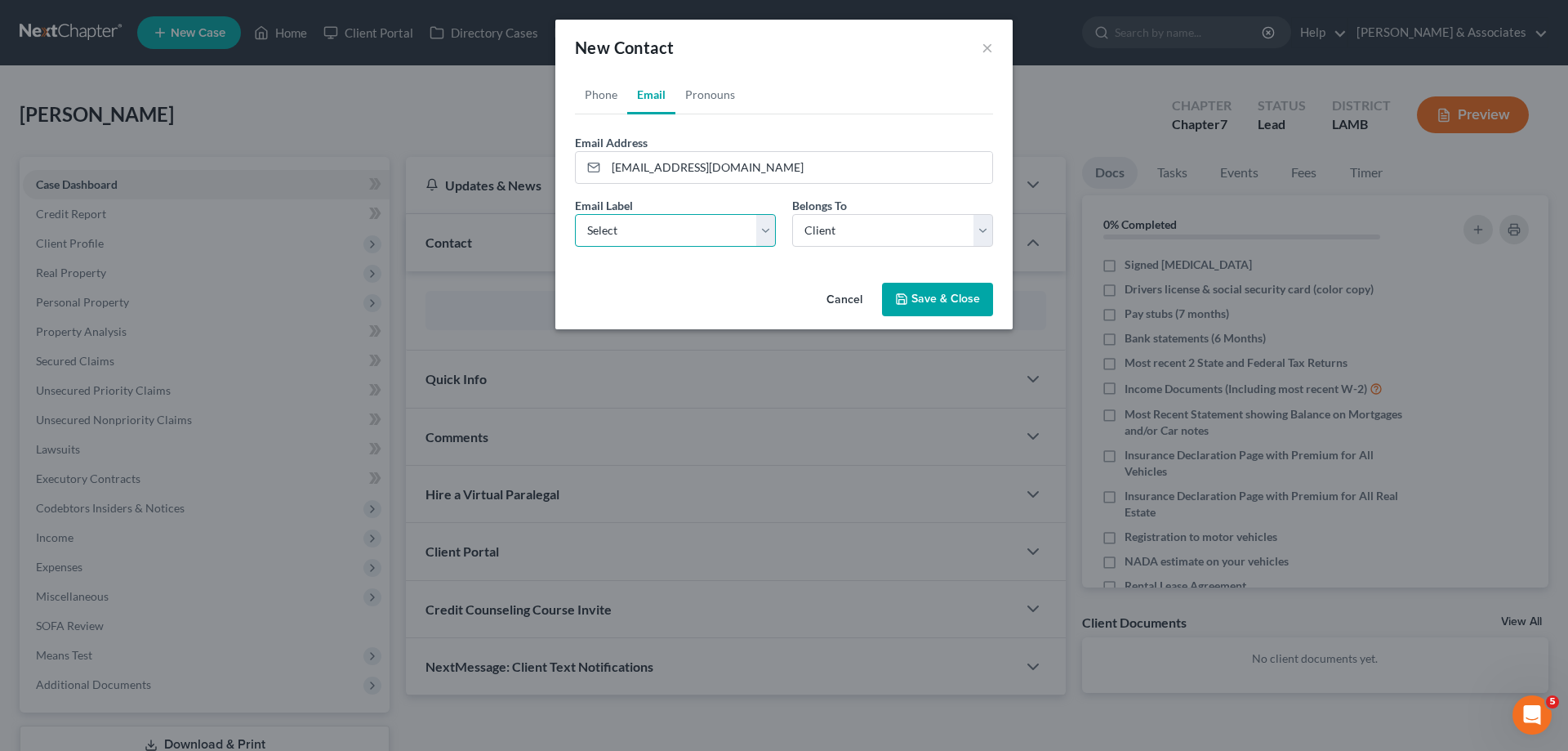
select select "0"
click at [575, 214] on select "Select Home Work Other" at bounding box center [675, 231] width 201 height 33
click at [838, 244] on select "Select Client Other" at bounding box center [893, 231] width 201 height 33
click at [792, 214] on select "Select Client Other" at bounding box center [893, 231] width 201 height 33
drag, startPoint x: 941, startPoint y: 305, endPoint x: 878, endPoint y: 328, distance: 67.1
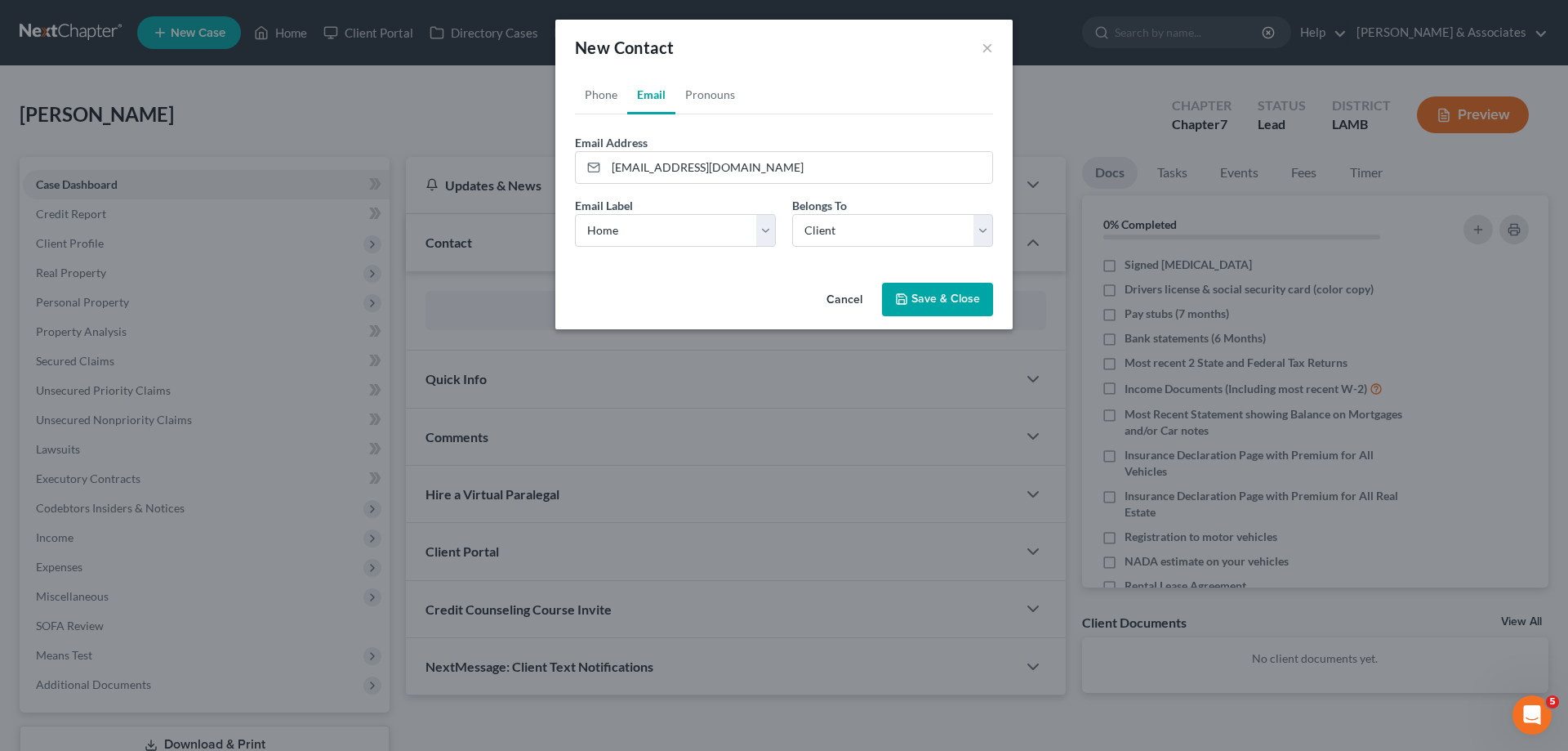
click at [942, 305] on button "Save & Close" at bounding box center [937, 300] width 111 height 35
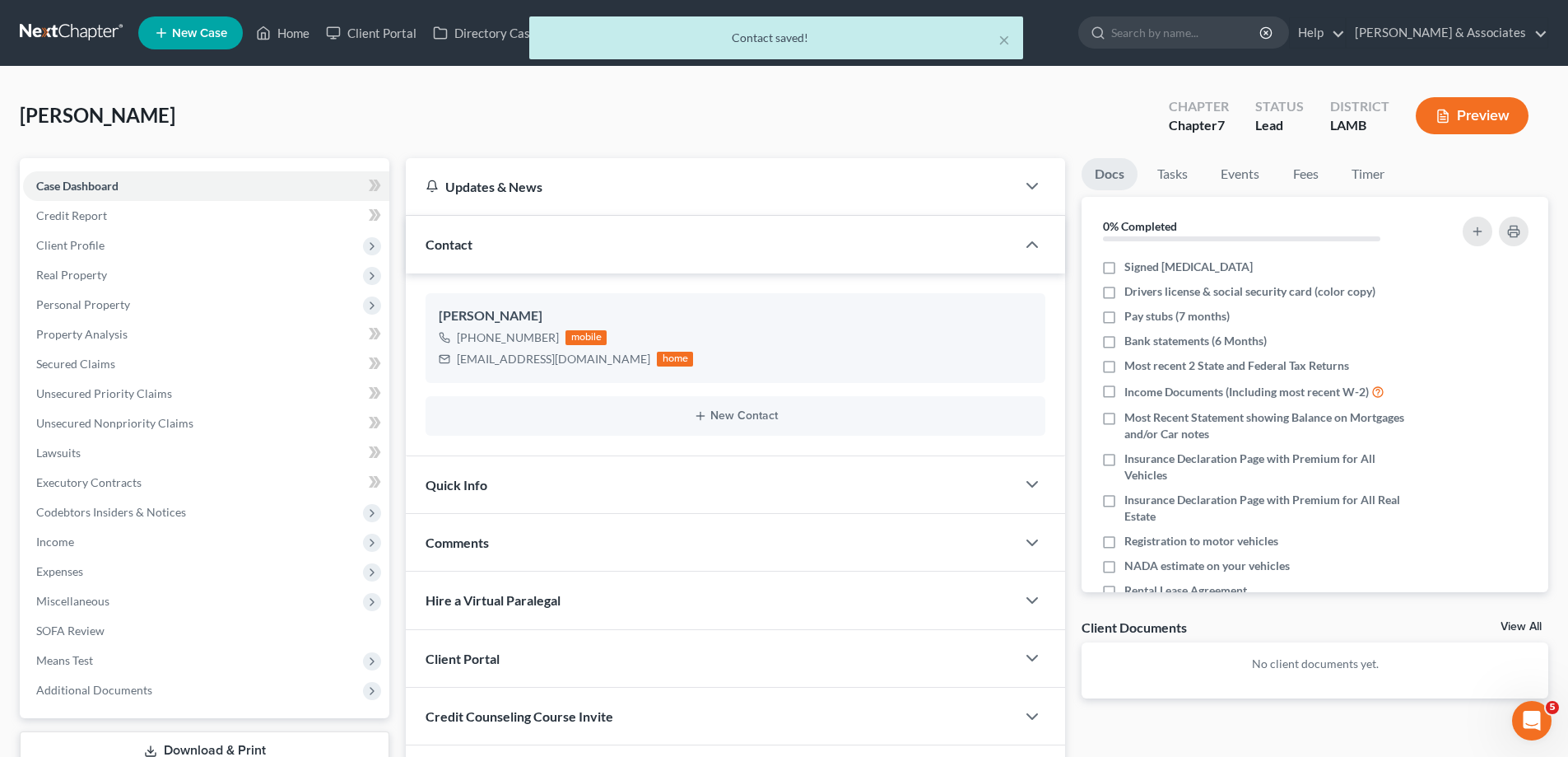
click at [506, 556] on div "Comments" at bounding box center [710, 542] width 610 height 56
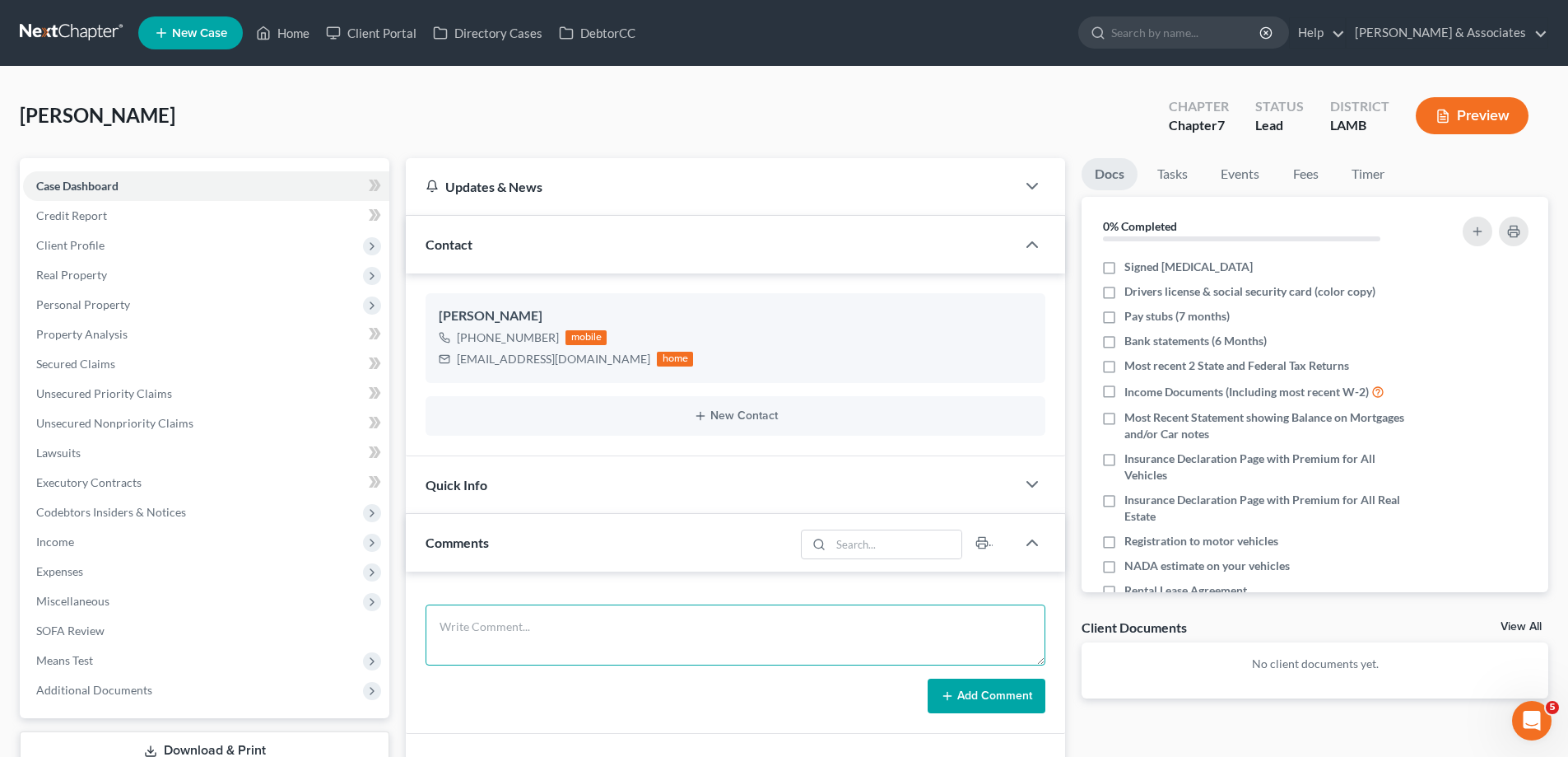
click at [659, 626] on textarea at bounding box center [735, 634] width 620 height 61
paste textarea "5000 [PERSON_NAME] Car under exemption Quoted ch 7 2500"
type textarea "5000 [PERSON_NAME] Car under exemption Quoted ch 7 2500"
click at [985, 706] on button "Add Comment" at bounding box center [986, 696] width 118 height 35
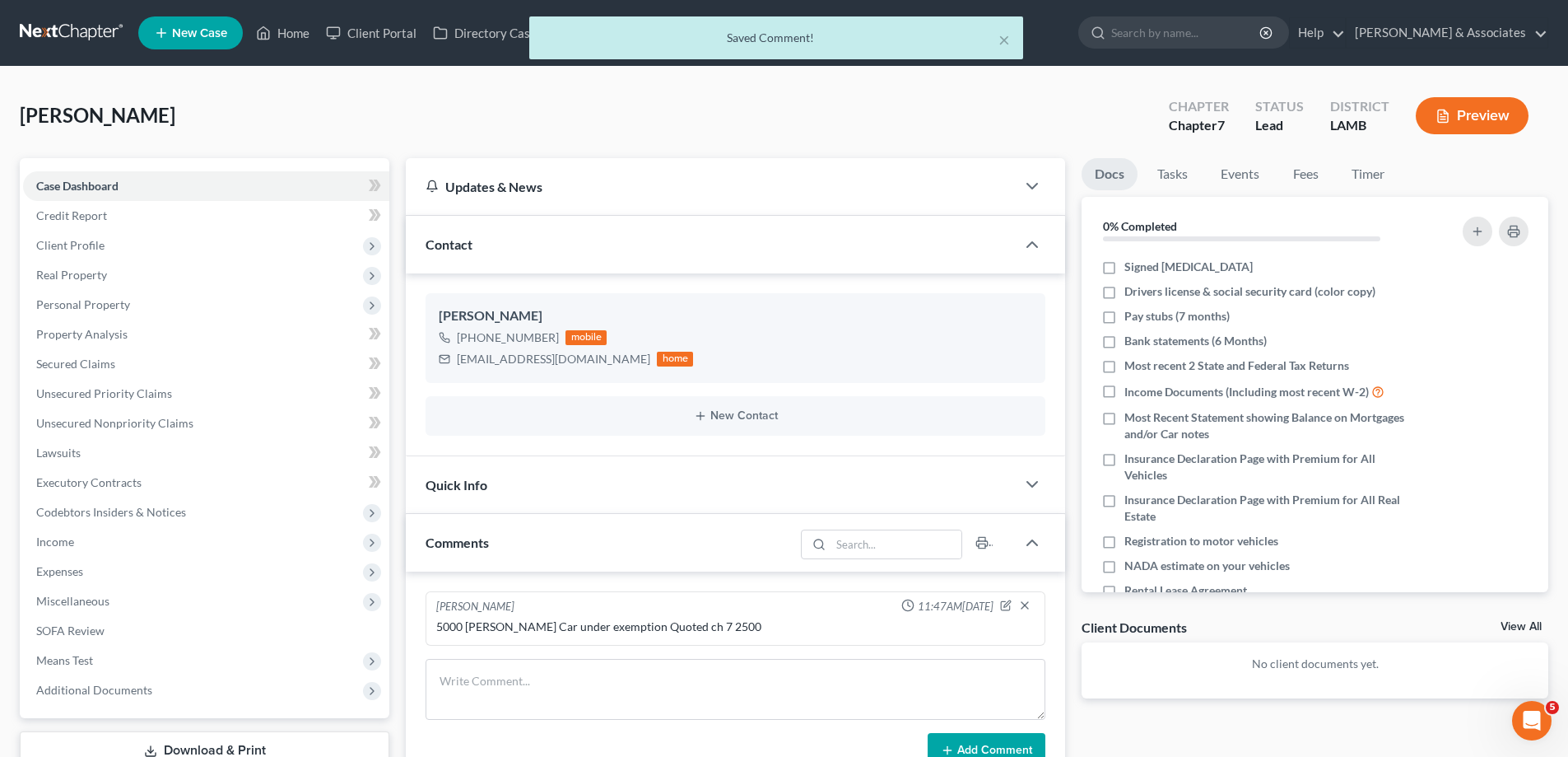
click at [1524, 629] on link "View All" at bounding box center [1521, 627] width 41 height 12
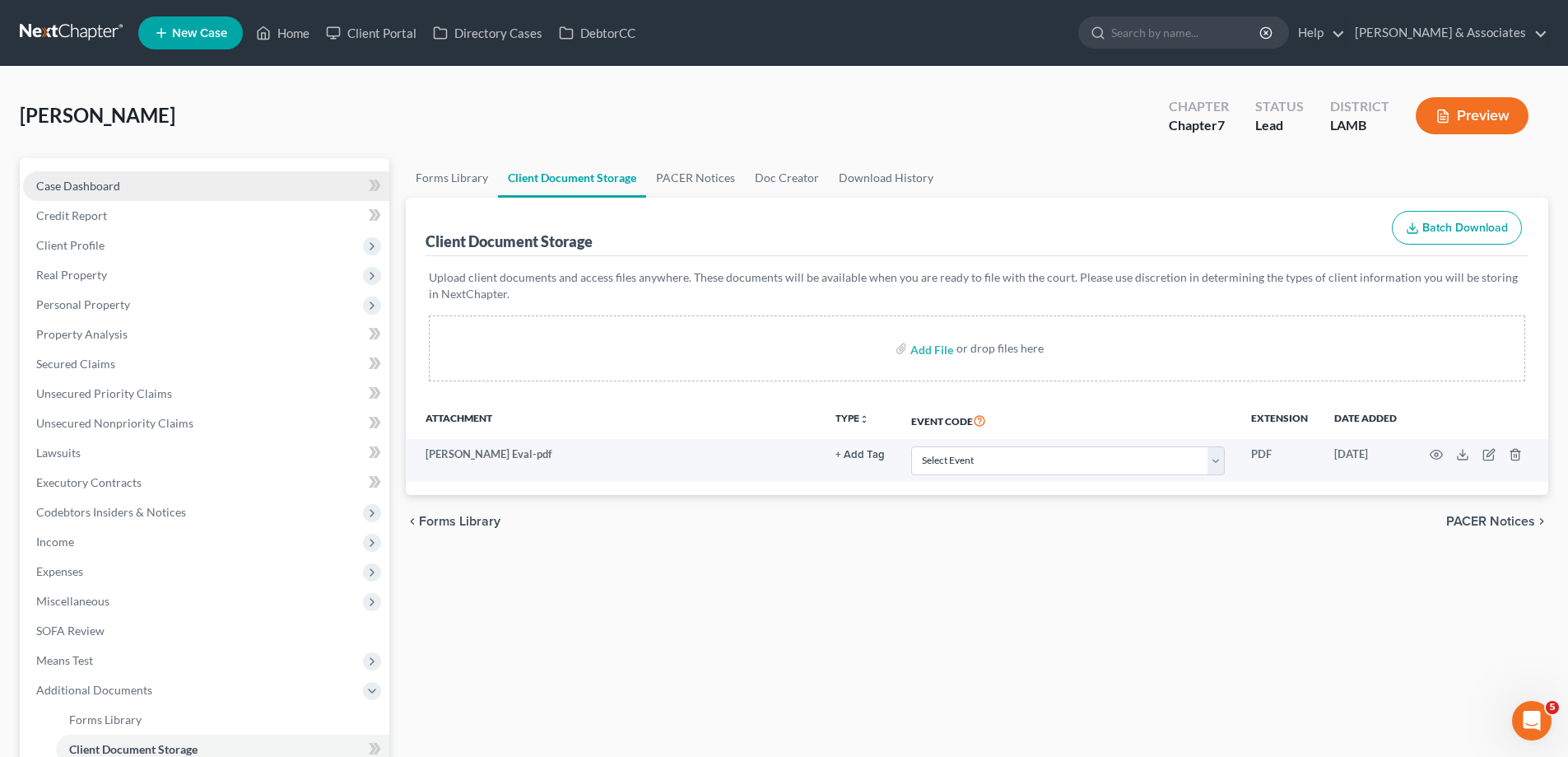
click at [89, 174] on link "Case Dashboard" at bounding box center [206, 186] width 367 height 29
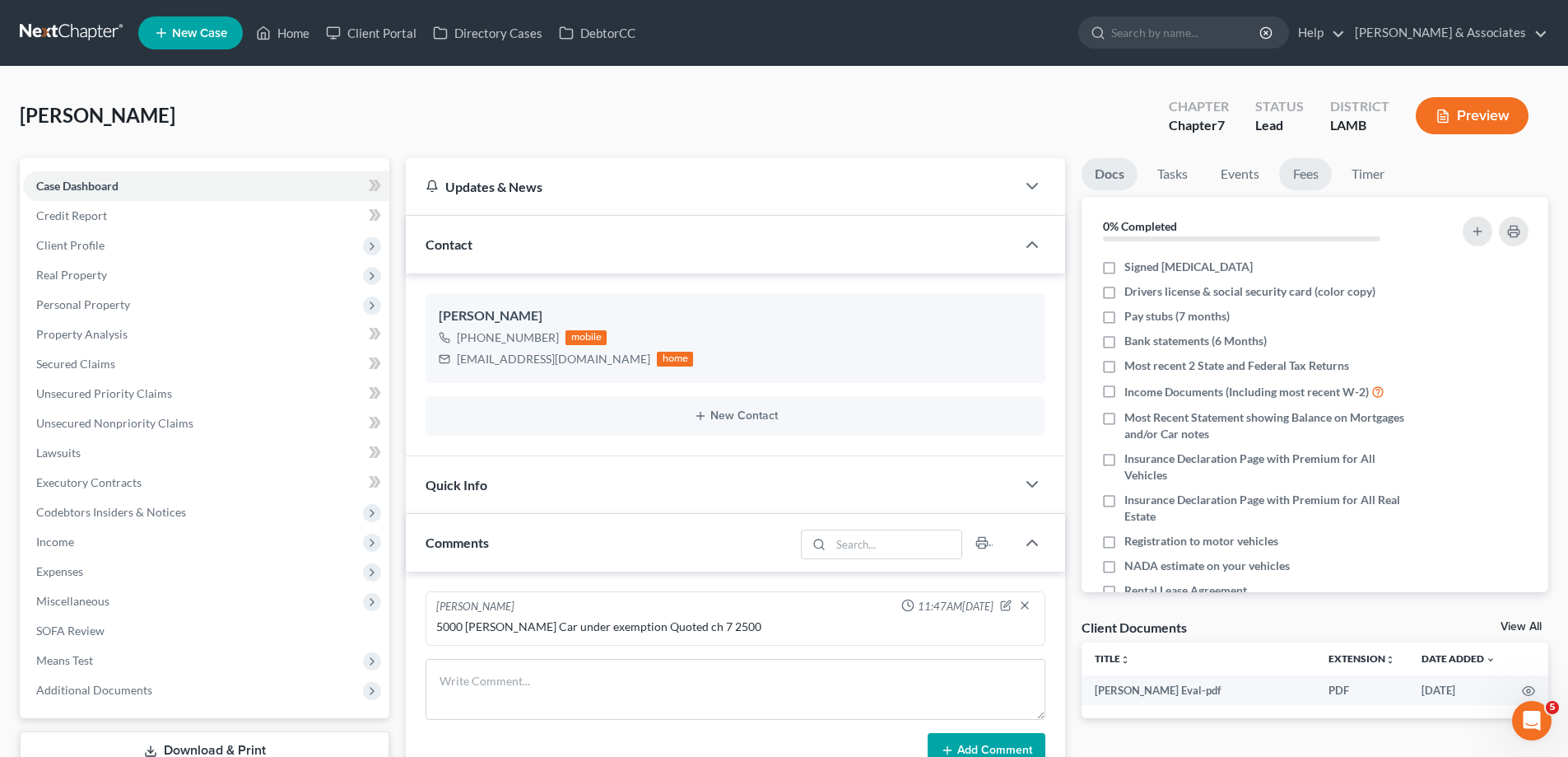
drag, startPoint x: 1319, startPoint y: 165, endPoint x: 1412, endPoint y: 245, distance: 122.7
click at [1319, 166] on link "Fees" at bounding box center [1305, 174] width 53 height 32
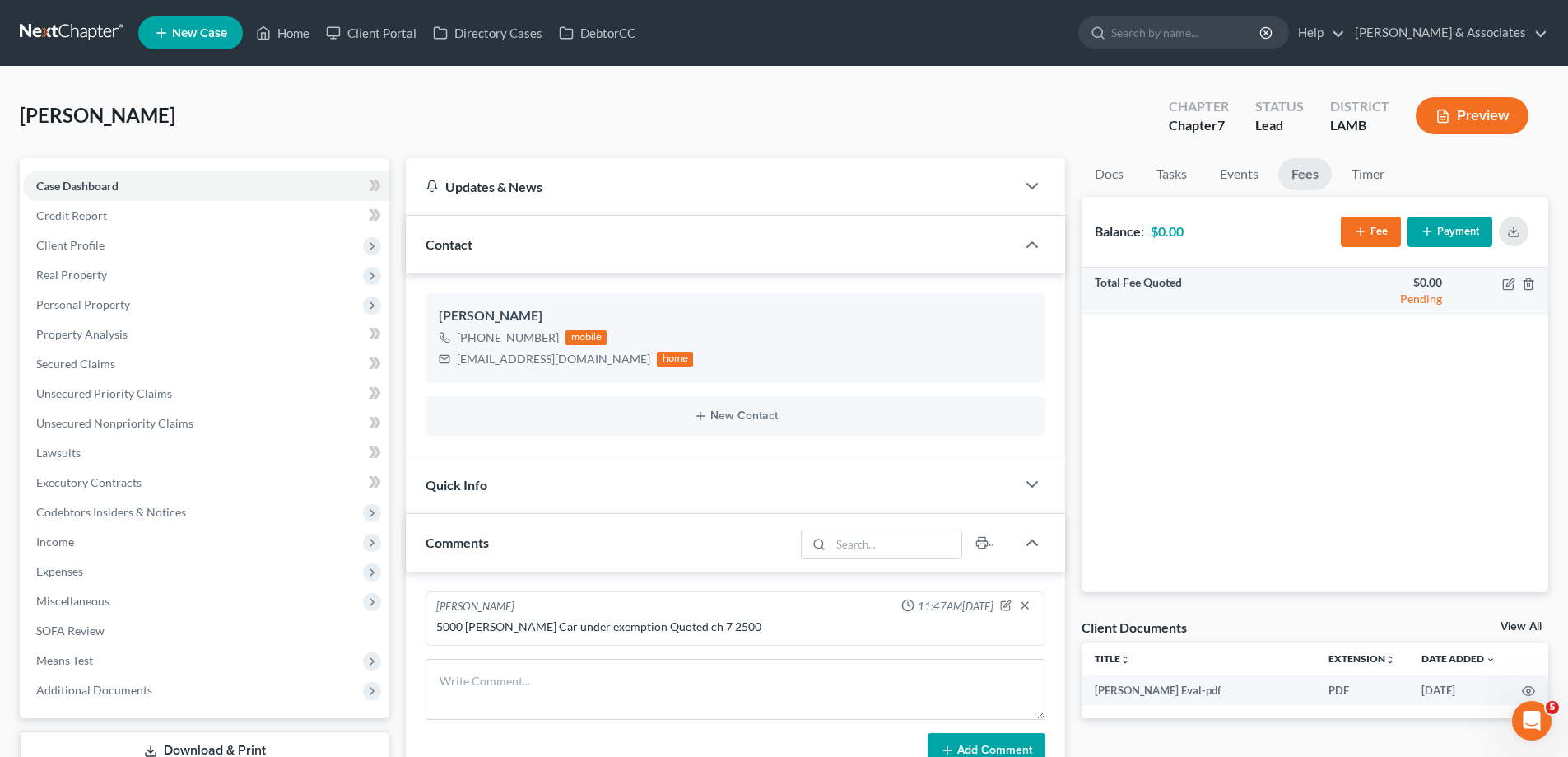
click at [1517, 286] on td at bounding box center [1503, 291] width 93 height 48
click at [1514, 287] on icon "button" at bounding box center [1509, 284] width 10 height 10
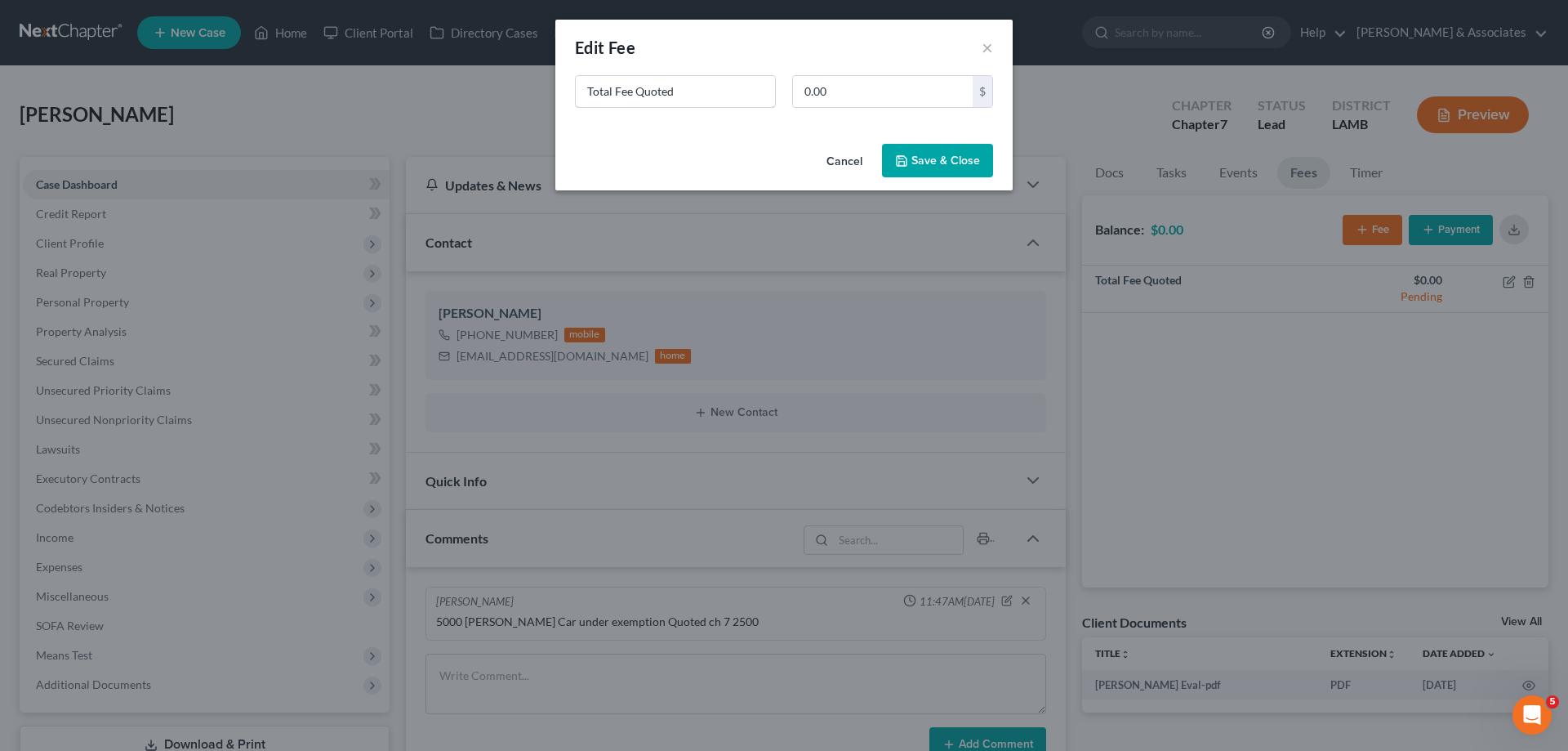
click at [338, 75] on div "New Fee Edit Fee × Total Fee Quoted 0.00 $ Cancel Save & Close" at bounding box center [784, 376] width 1568 height 751
type input "ch 7"
type input "2,500"
click at [949, 154] on button "Save & Close" at bounding box center [937, 161] width 111 height 35
